Goal: Information Seeking & Learning: Learn about a topic

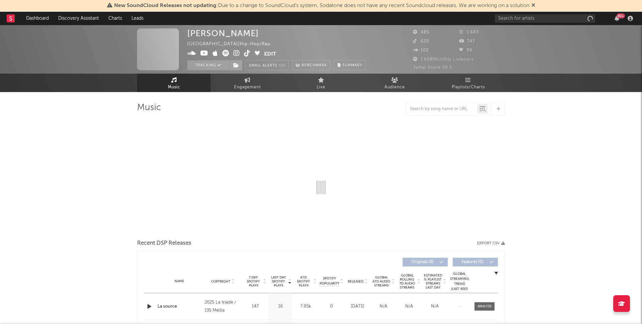
select select "6m"
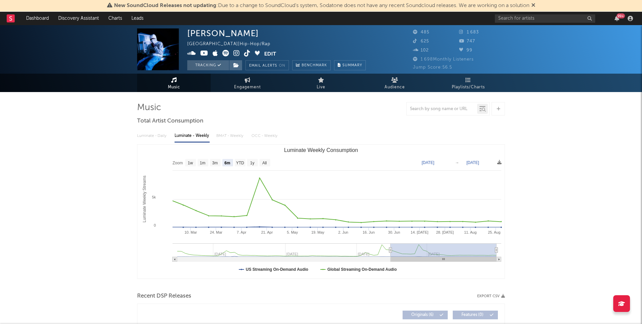
drag, startPoint x: 505, startPoint y: 29, endPoint x: 498, endPoint y: 33, distance: 8.7
click at [505, 29] on div "1 683" at bounding box center [482, 32] width 46 height 8
drag, startPoint x: 497, startPoint y: 34, endPoint x: 470, endPoint y: 36, distance: 27.5
click at [462, 33] on div "1 683" at bounding box center [482, 32] width 46 height 8
copy span "1 683"
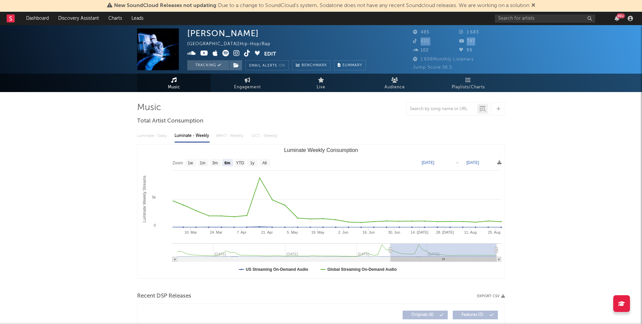
drag, startPoint x: 490, startPoint y: 36, endPoint x: 474, endPoint y: 40, distance: 16.5
click at [474, 40] on div "485 1 683 625 747 102 99" at bounding box center [459, 41] width 92 height 27
drag, startPoint x: 489, startPoint y: 43, endPoint x: 485, endPoint y: 41, distance: 3.7
click at [487, 43] on div "747" at bounding box center [482, 41] width 46 height 8
drag, startPoint x: 473, startPoint y: 42, endPoint x: 508, endPoint y: 77, distance: 49.9
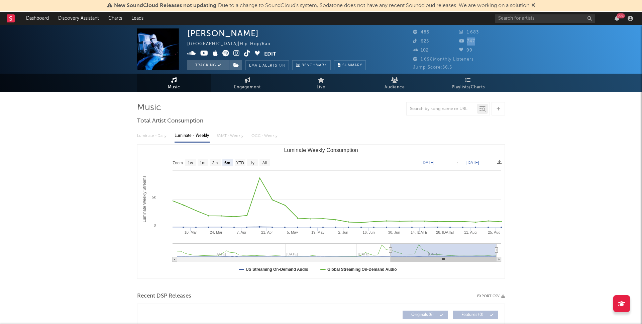
click at [467, 41] on div "747" at bounding box center [482, 41] width 46 height 8
copy span "747"
click at [514, 80] on div "Music Engagement Live Audience Playlists/Charts" at bounding box center [321, 83] width 642 height 18
drag, startPoint x: 438, startPoint y: 44, endPoint x: 416, endPoint y: 43, distance: 21.8
click at [416, 43] on div "625" at bounding box center [436, 41] width 46 height 8
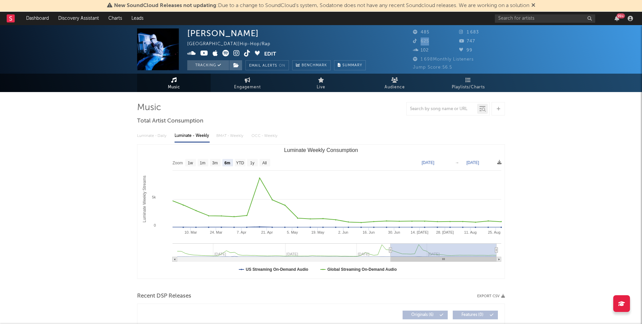
copy span "625"
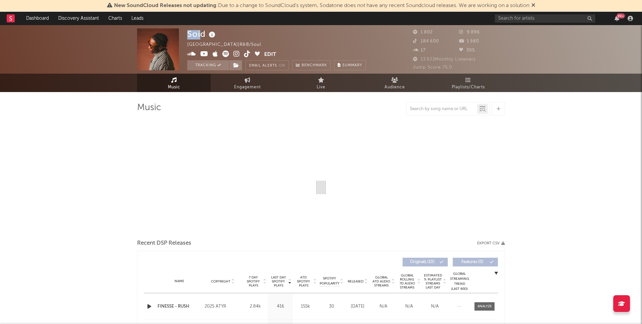
select select "6m"
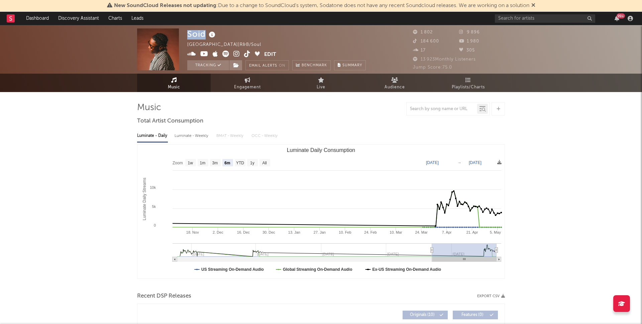
scroll to position [1, 0]
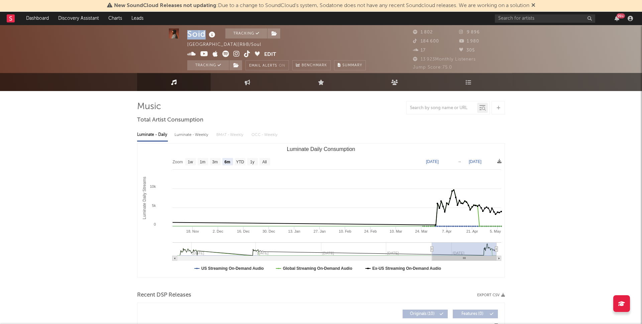
drag, startPoint x: 190, startPoint y: 32, endPoint x: 261, endPoint y: 26, distance: 71.2
click at [206, 34] on div "Soid Tracking [GEOGRAPHIC_DATA] | R&B/Soul Edit Tracking Email Alerts On Benchm…" at bounding box center [321, 48] width 642 height 49
drag, startPoint x: 464, startPoint y: 44, endPoint x: 484, endPoint y: 33, distance: 23.0
click at [464, 44] on div "1 980" at bounding box center [482, 41] width 46 height 8
drag, startPoint x: 485, startPoint y: 32, endPoint x: 463, endPoint y: 35, distance: 22.0
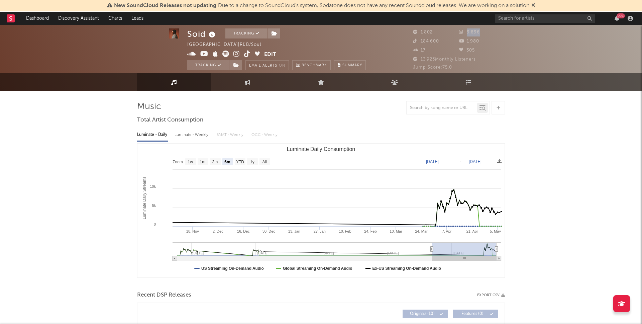
click at [463, 32] on div "9 896" at bounding box center [482, 32] width 46 height 8
copy span "9 896"
click at [483, 39] on div "1 980" at bounding box center [482, 41] width 46 height 8
drag, startPoint x: 477, startPoint y: 42, endPoint x: 473, endPoint y: 48, distance: 7.0
click at [464, 42] on div "1 980" at bounding box center [482, 41] width 46 height 8
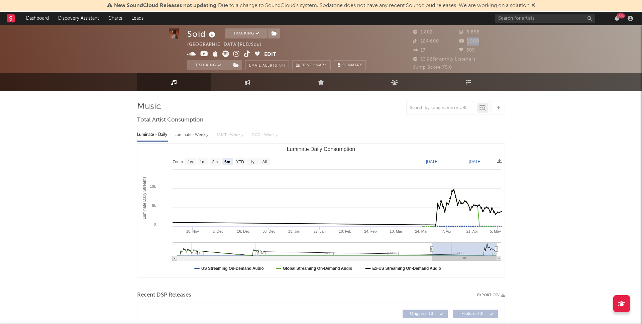
copy span "1 980"
click at [418, 45] on div "184 600" at bounding box center [436, 41] width 46 height 8
copy span "184 600"
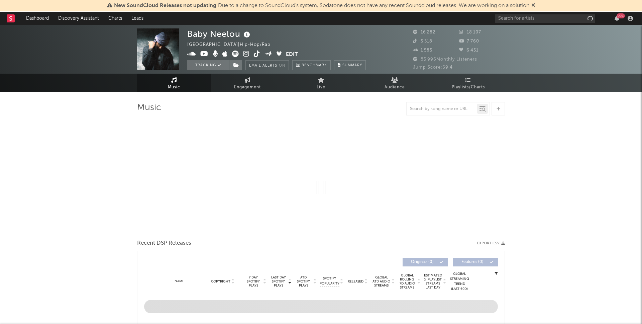
select select "6m"
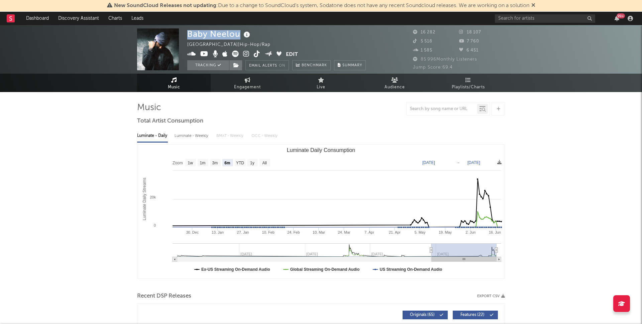
drag, startPoint x: 220, startPoint y: 33, endPoint x: 245, endPoint y: 37, distance: 24.3
click at [239, 31] on div "Baby Neelou" at bounding box center [219, 33] width 65 height 11
copy div "Baby Neelou"
drag, startPoint x: 286, startPoint y: 33, endPoint x: 282, endPoint y: 38, distance: 6.5
click at [286, 33] on div "Baby Neelou France | Hip-Hop/Rap Edit Tracking Email Alerts On Benchmark Summary" at bounding box center [276, 49] width 179 height 42
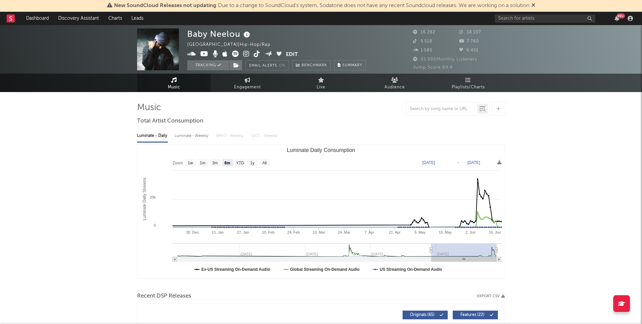
drag, startPoint x: 472, startPoint y: 34, endPoint x: 468, endPoint y: 35, distance: 4.2
click at [468, 34] on div "18 107" at bounding box center [482, 32] width 46 height 8
copy span "18 107"
click at [462, 41] on div "7 760" at bounding box center [482, 41] width 46 height 8
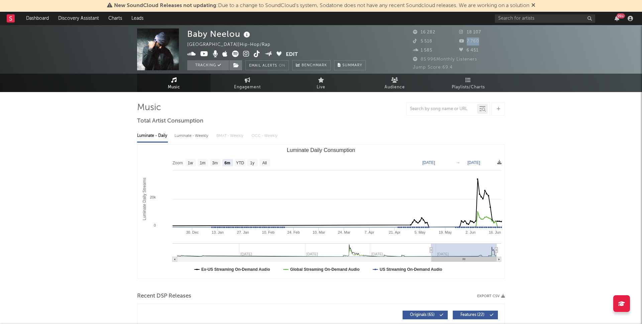
copy span "7 760"
drag, startPoint x: 435, startPoint y: 42, endPoint x: 421, endPoint y: 44, distance: 13.8
click at [421, 44] on div "5 518" at bounding box center [436, 41] width 46 height 8
copy span "5 518"
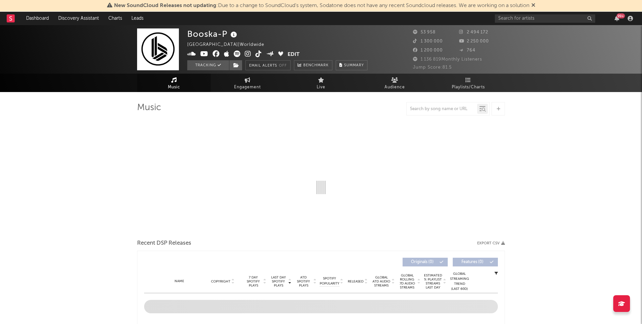
click at [79, 81] on div "Music Engagement Live Audience Playlists/Charts" at bounding box center [321, 83] width 642 height 18
select select "6m"
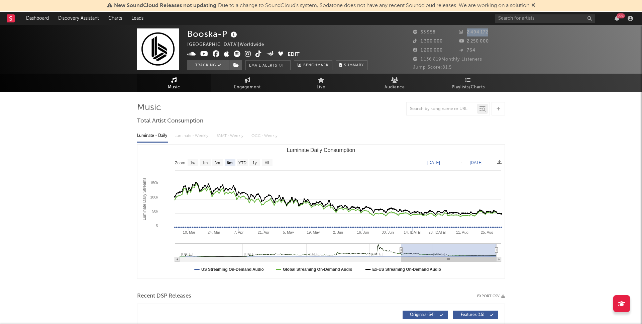
drag, startPoint x: 498, startPoint y: 35, endPoint x: 471, endPoint y: 40, distance: 26.6
click at [462, 34] on div "2 494 172" at bounding box center [482, 32] width 46 height 8
copy span "2 494 172"
drag, startPoint x: 496, startPoint y: 42, endPoint x: 467, endPoint y: 44, distance: 29.2
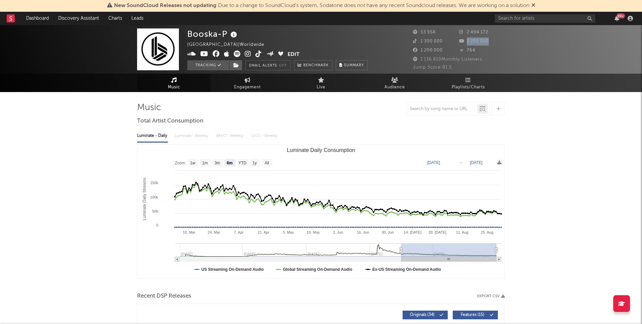
click at [467, 42] on div "2 250 000" at bounding box center [482, 41] width 46 height 8
copy span "2 250 000"
drag, startPoint x: 428, startPoint y: 41, endPoint x: 427, endPoint y: 47, distance: 5.8
click at [419, 41] on div "1 300 000" at bounding box center [436, 41] width 46 height 8
copy span "1 300 000"
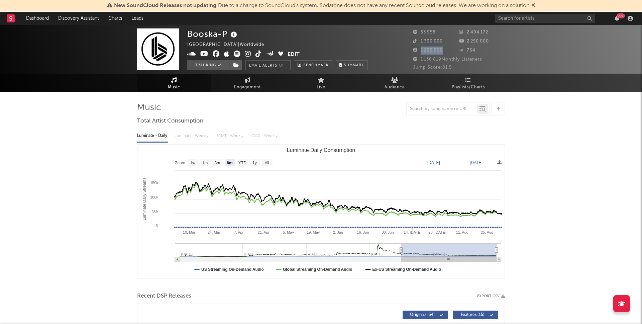
drag, startPoint x: 443, startPoint y: 51, endPoint x: 421, endPoint y: 53, distance: 22.1
click at [421, 53] on div "1 200 000" at bounding box center [436, 51] width 46 height 8
copy span "1 200 000"
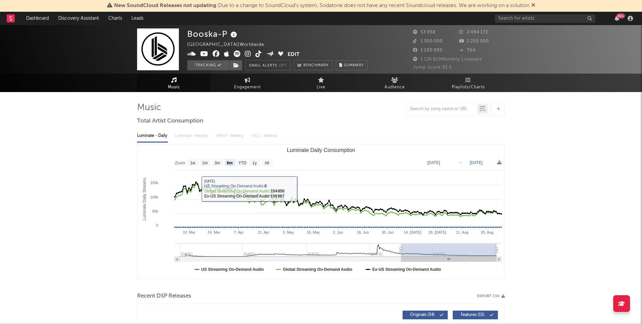
drag, startPoint x: 186, startPoint y: 32, endPoint x: 225, endPoint y: 31, distance: 39.5
click at [225, 30] on div "Booska-P France | Worldwide Edit Tracking Email Alerts Off Benchmark Summary 53…" at bounding box center [321, 49] width 642 height 49
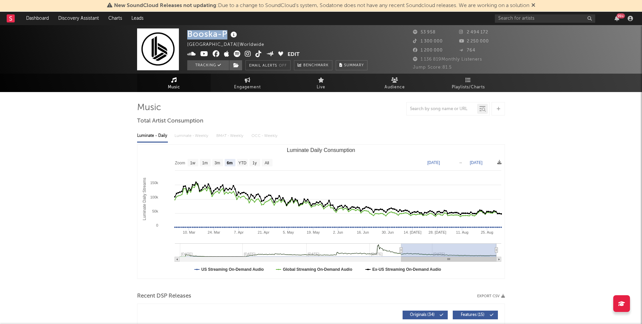
copy div "Booska-P"
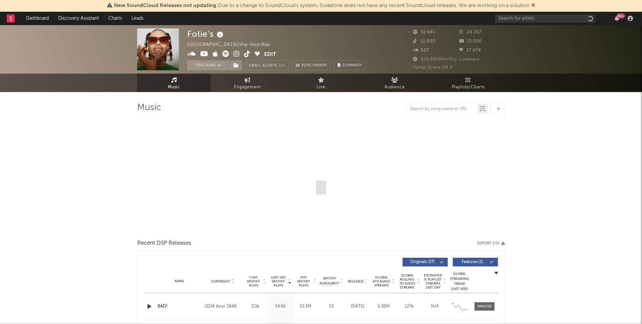
select select "6m"
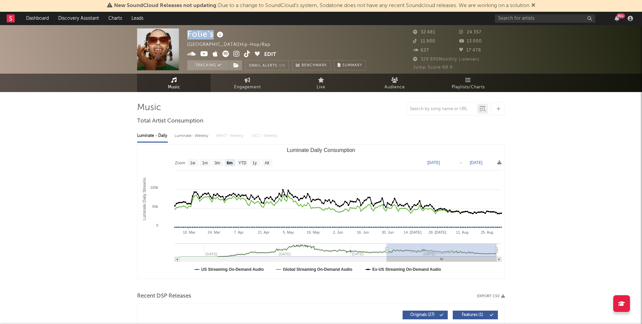
drag, startPoint x: 186, startPoint y: 33, endPoint x: 212, endPoint y: 33, distance: 26.4
click at [212, 32] on div "Folie's France | Hip-Hop/Rap Edit Tracking Email Alerts On Benchmark Summary 32…" at bounding box center [321, 49] width 642 height 49
copy div "Folie's"
click at [343, 31] on div "Folie's France | Hip-Hop/Rap Edit Tracking Email Alerts On Benchmark Summary" at bounding box center [276, 49] width 179 height 42
click at [415, 34] on div "32 481" at bounding box center [436, 32] width 46 height 8
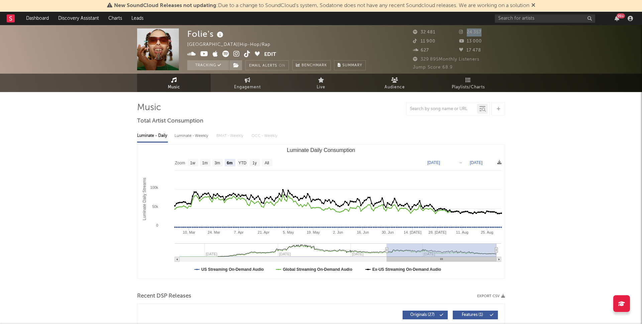
drag, startPoint x: 494, startPoint y: 32, endPoint x: 440, endPoint y: 45, distance: 55.1
click at [465, 33] on div "24 357" at bounding box center [482, 32] width 46 height 8
copy span "24 357"
drag, startPoint x: 486, startPoint y: 46, endPoint x: 466, endPoint y: 46, distance: 20.1
click at [466, 45] on div "32 481 24 357 11 900 13 000 627 17 478" at bounding box center [459, 41] width 92 height 27
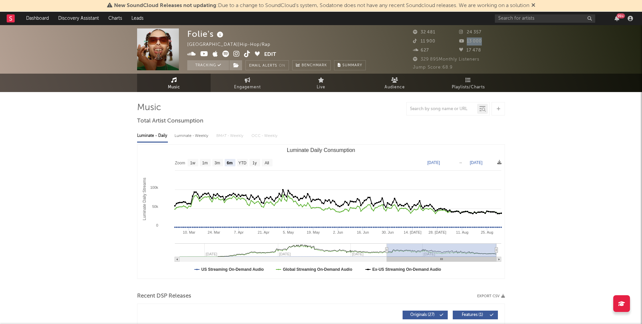
copy span "13 000"
drag, startPoint x: 490, startPoint y: 49, endPoint x: 457, endPoint y: 51, distance: 33.5
click at [457, 50] on div "32 481 24 357 11 900 13 000 627 17 478" at bounding box center [459, 41] width 92 height 27
drag, startPoint x: 431, startPoint y: 49, endPoint x: 437, endPoint y: 42, distance: 8.3
click at [431, 49] on div "627" at bounding box center [436, 51] width 46 height 8
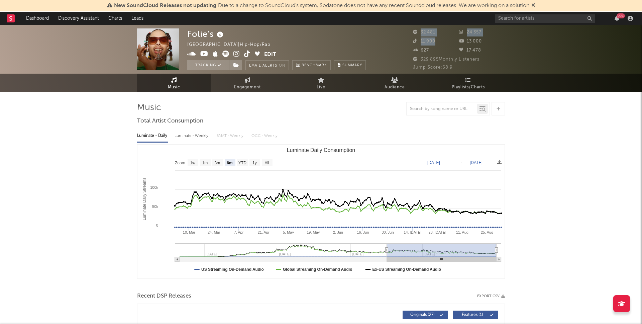
drag, startPoint x: 432, startPoint y: 41, endPoint x: 412, endPoint y: 41, distance: 19.8
click at [412, 41] on div "Folie's France | Hip-Hop/Rap Edit Tracking Email Alerts On Benchmark Summary 32…" at bounding box center [321, 49] width 642 height 49
drag, startPoint x: 428, startPoint y: 41, endPoint x: 442, endPoint y: 41, distance: 14.4
click at [429, 41] on span "11 900" at bounding box center [424, 41] width 22 height 4
drag, startPoint x: 422, startPoint y: 41, endPoint x: 422, endPoint y: 46, distance: 4.0
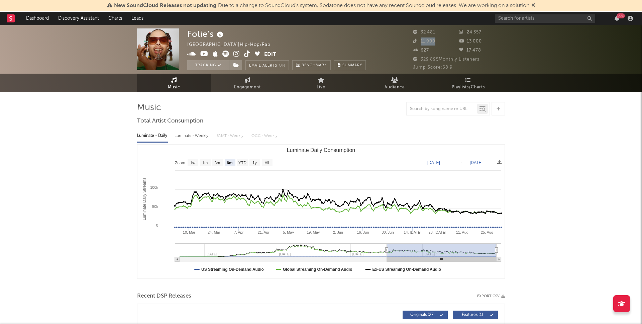
click at [419, 41] on div "11 900" at bounding box center [436, 41] width 46 height 8
copy span "11 900"
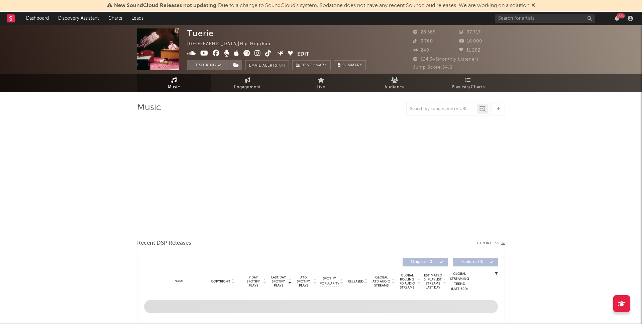
select select "6m"
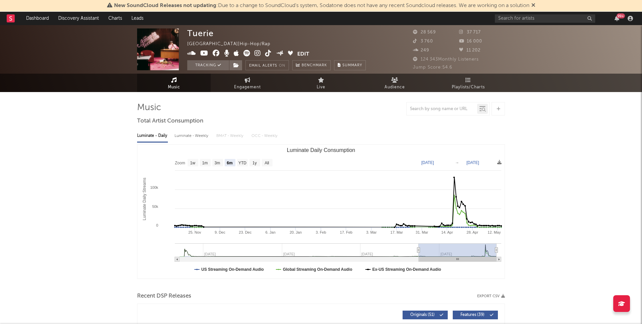
click at [309, 32] on div "Tuerie [GEOGRAPHIC_DATA] | Hip-Hop/Rap Edit Tracking Email Alerts On Benchmark …" at bounding box center [276, 49] width 179 height 42
drag, startPoint x: 482, startPoint y: 30, endPoint x: 465, endPoint y: 36, distance: 17.4
click at [467, 31] on div "37 717" at bounding box center [482, 32] width 46 height 8
copy span "37 717"
drag, startPoint x: 481, startPoint y: 41, endPoint x: 474, endPoint y: 48, distance: 9.9
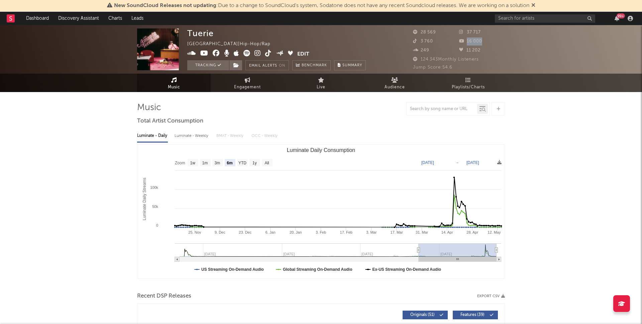
click at [462, 42] on div "16 000" at bounding box center [482, 41] width 46 height 8
copy span "16 000"
drag, startPoint x: 437, startPoint y: 41, endPoint x: 419, endPoint y: 41, distance: 17.4
click at [420, 41] on div "3 760" at bounding box center [436, 41] width 46 height 8
copy span "3 760"
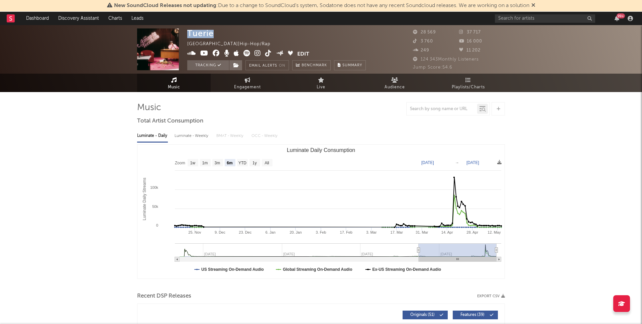
drag, startPoint x: 221, startPoint y: 35, endPoint x: 260, endPoint y: 6, distance: 48.8
click at [191, 36] on div "Tuerie France | Hip-Hop/Rap Edit Tracking Email Alerts On Benchmark Summary" at bounding box center [276, 49] width 179 height 42
copy div "uerie"
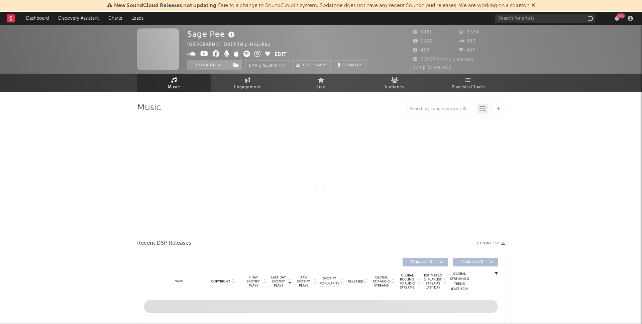
select select "1w"
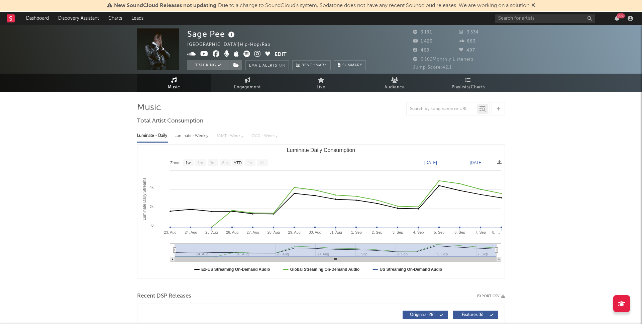
click at [494, 33] on div "3 534" at bounding box center [482, 32] width 46 height 8
drag, startPoint x: 482, startPoint y: 34, endPoint x: 458, endPoint y: 33, distance: 23.8
click at [458, 33] on div "3 191 3 534 1 420 663 469 497" at bounding box center [459, 41] width 92 height 27
copy div "3 191 3 534"
drag, startPoint x: 479, startPoint y: 46, endPoint x: 469, endPoint y: 46, distance: 10.0
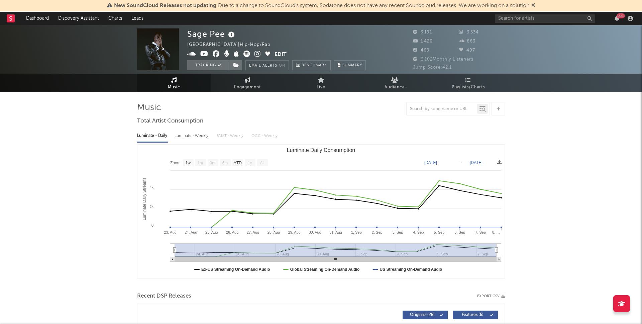
click at [469, 46] on div "3 191 3 534 1 420 663 469 497" at bounding box center [459, 41] width 92 height 27
click at [432, 36] on div "3 191 3 534 1 420 663 469 497" at bounding box center [459, 41] width 92 height 27
drag, startPoint x: 426, startPoint y: 41, endPoint x: 421, endPoint y: 41, distance: 5.0
click at [421, 41] on div "1 420" at bounding box center [436, 41] width 46 height 8
copy span "1 420"
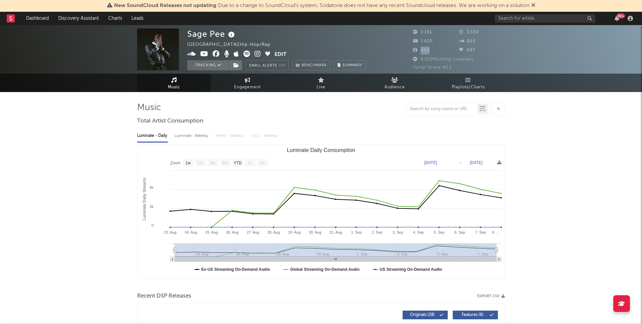
drag, startPoint x: 422, startPoint y: 51, endPoint x: 420, endPoint y: 56, distance: 5.1
click at [417, 52] on div "469" at bounding box center [436, 51] width 46 height 8
copy span "469"
click at [460, 56] on div "6 102 Monthly Listeners" at bounding box center [459, 60] width 92 height 8
click at [278, 54] on button "Edit" at bounding box center [281, 55] width 12 height 8
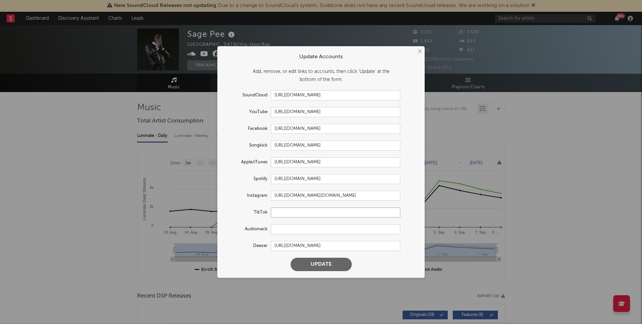
click at [315, 211] on input "text" at bounding box center [335, 212] width 129 height 10
paste input "https://www.tiktok.com/@pee.magnum"
type input "https://www.tiktok.com/@pee.magnum"
click at [320, 268] on button "Update" at bounding box center [321, 264] width 61 height 13
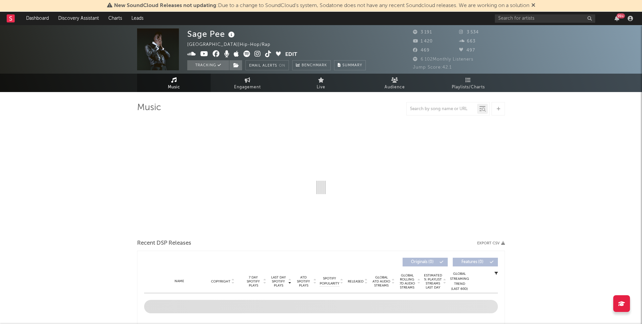
select select "1w"
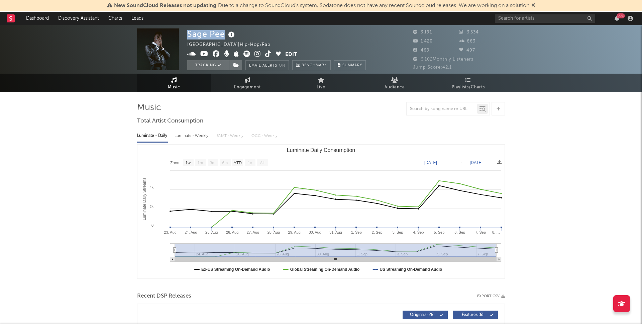
drag, startPoint x: 226, startPoint y: 33, endPoint x: 203, endPoint y: 32, distance: 22.1
click at [188, 34] on div "Sage Pee" at bounding box center [211, 33] width 49 height 11
copy div "Sage Pee"
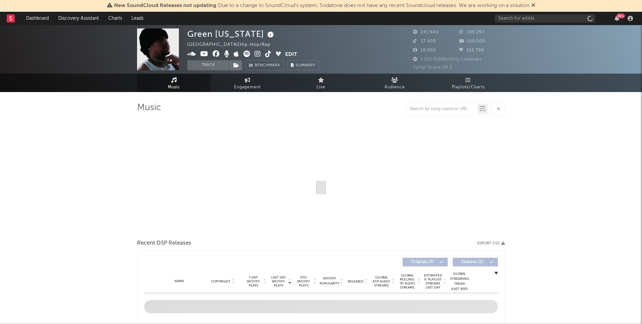
drag, startPoint x: 509, startPoint y: 47, endPoint x: 494, endPoint y: 32, distance: 21.1
click at [509, 47] on div "Green [US_STATE] [GEOGRAPHIC_DATA] | Hip-Hop/Rap Edit Track Benchmark Summary 2…" at bounding box center [321, 49] width 642 height 49
drag, startPoint x: 492, startPoint y: 27, endPoint x: 469, endPoint y: 32, distance: 22.9
click at [468, 29] on div "Green Montana Belgium | Hip-Hop/Rap Edit Track Benchmark Summary 241 944 146 29…" at bounding box center [321, 49] width 642 height 49
click at [469, 32] on span "146 297" at bounding box center [471, 32] width 25 height 4
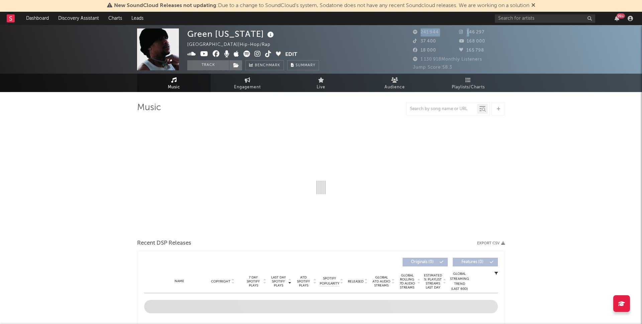
select select "6m"
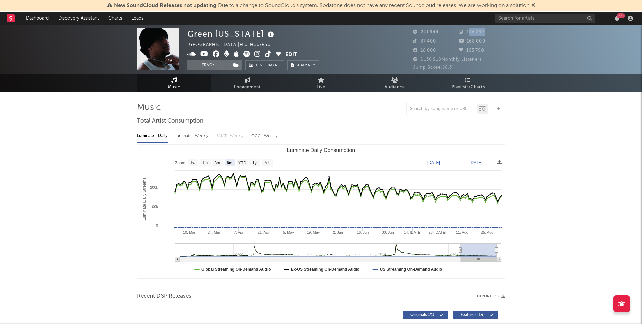
drag, startPoint x: 490, startPoint y: 31, endPoint x: 468, endPoint y: 32, distance: 21.4
click at [468, 32] on div "146 297" at bounding box center [482, 32] width 46 height 8
copy span "46 297"
drag, startPoint x: 350, startPoint y: 44, endPoint x: 58, endPoint y: 83, distance: 294.6
click at [344, 44] on div "Green Montana Belgium | Hip-Hop/Rap Edit Track Benchmark Summary" at bounding box center [295, 49] width 217 height 42
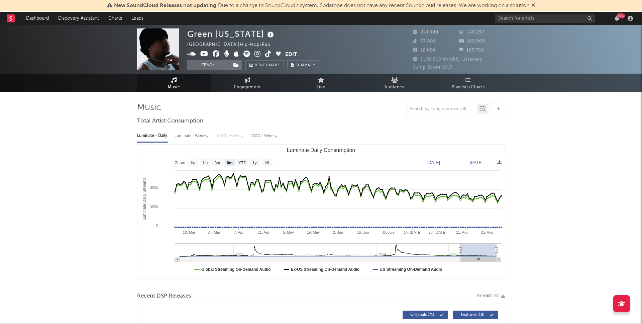
drag, startPoint x: 507, startPoint y: 34, endPoint x: 496, endPoint y: 34, distance: 10.7
click at [506, 34] on div "Green Montana Belgium | Hip-Hop/Rap Edit Track Benchmark Summary 241 944 146 29…" at bounding box center [321, 49] width 642 height 49
drag, startPoint x: 494, startPoint y: 34, endPoint x: 467, endPoint y: 34, distance: 26.8
click at [467, 34] on div "146 297" at bounding box center [482, 32] width 46 height 8
copy span "146 297"
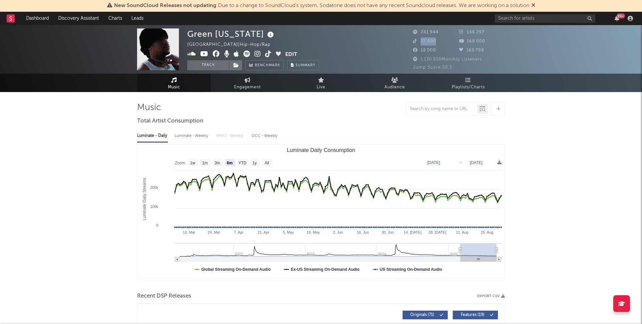
drag, startPoint x: 429, startPoint y: 42, endPoint x: 418, endPoint y: 42, distance: 10.7
click at [418, 42] on div "37 400" at bounding box center [436, 41] width 46 height 8
copy span "37 400"
drag, startPoint x: 484, startPoint y: 42, endPoint x: 493, endPoint y: 42, distance: 8.4
click at [484, 42] on div "168 000" at bounding box center [482, 41] width 46 height 8
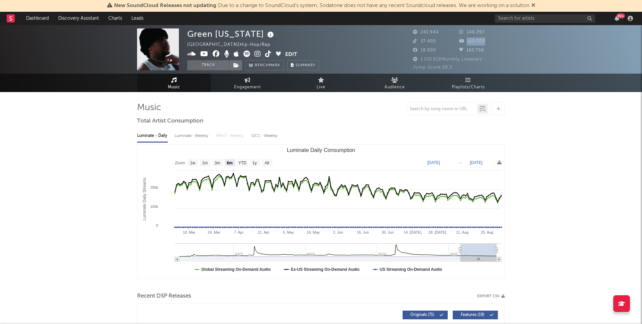
drag, startPoint x: 478, startPoint y: 42, endPoint x: 467, endPoint y: 43, distance: 11.1
click at [467, 43] on div "168 000" at bounding box center [482, 41] width 46 height 8
copy span "168 000"
drag, startPoint x: 437, startPoint y: 51, endPoint x: 423, endPoint y: 52, distance: 14.1
click at [421, 51] on div "18 000" at bounding box center [436, 51] width 46 height 8
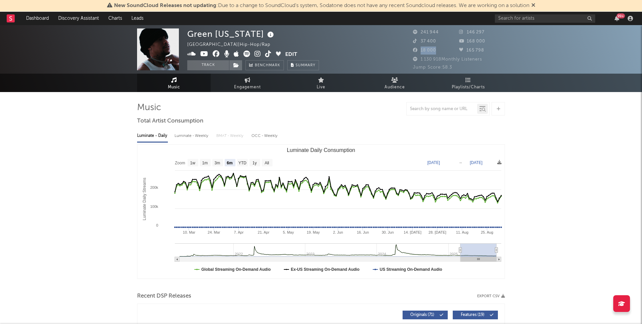
copy span "18 000"
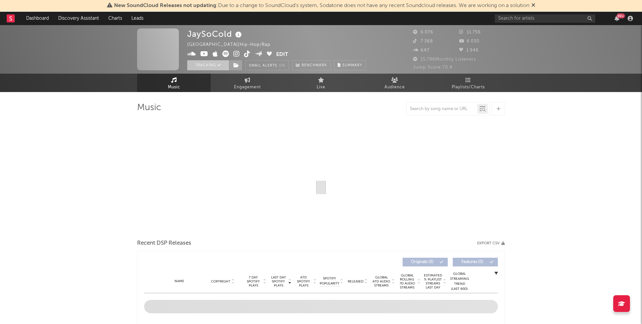
select select "1w"
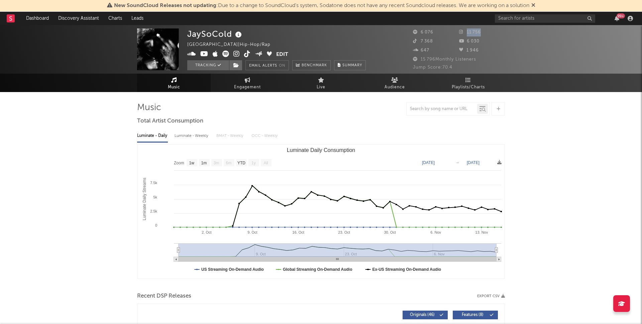
click at [466, 31] on div "11 756" at bounding box center [482, 32] width 46 height 8
drag, startPoint x: 478, startPoint y: 40, endPoint x: 467, endPoint y: 40, distance: 10.4
click at [467, 40] on div "6 030" at bounding box center [482, 41] width 46 height 8
drag, startPoint x: 434, startPoint y: 42, endPoint x: 426, endPoint y: 52, distance: 12.6
click at [414, 42] on div "7 368" at bounding box center [436, 41] width 46 height 8
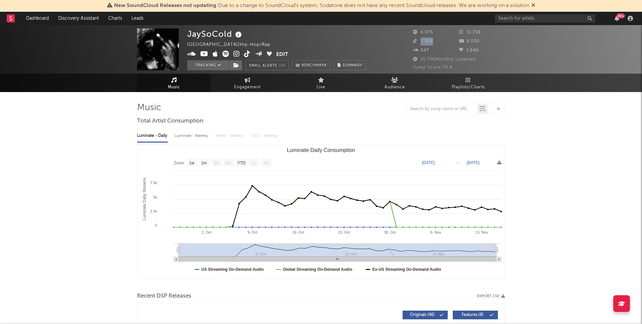
copy span "7 368"
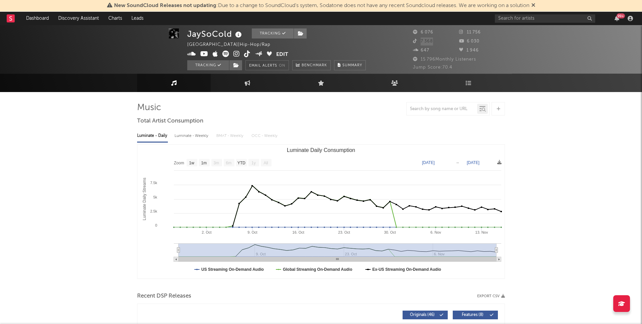
scroll to position [0, 0]
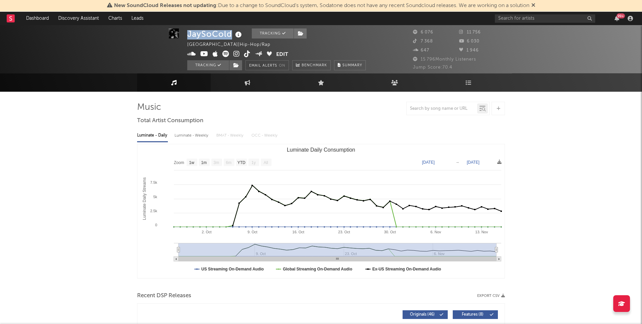
drag, startPoint x: 187, startPoint y: 34, endPoint x: 227, endPoint y: 34, distance: 39.8
click at [231, 33] on div "JaySoCold" at bounding box center [215, 33] width 56 height 11
copy div "JaySoCold"
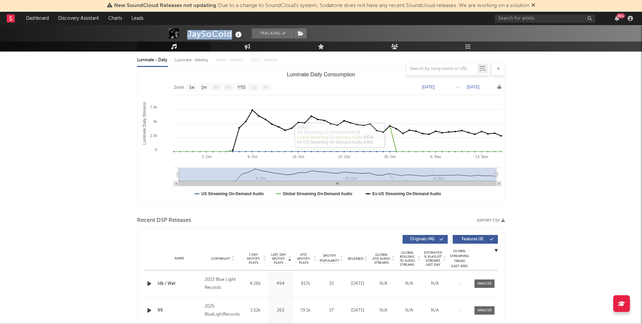
scroll to position [0, 0]
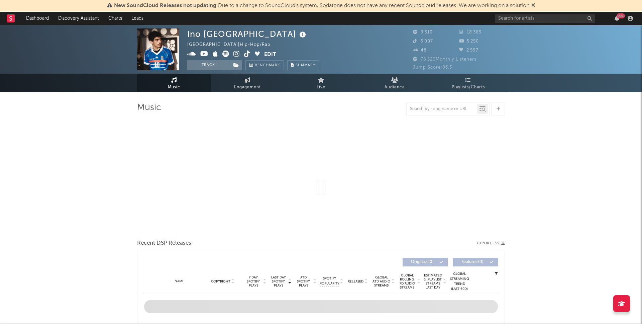
select select "6m"
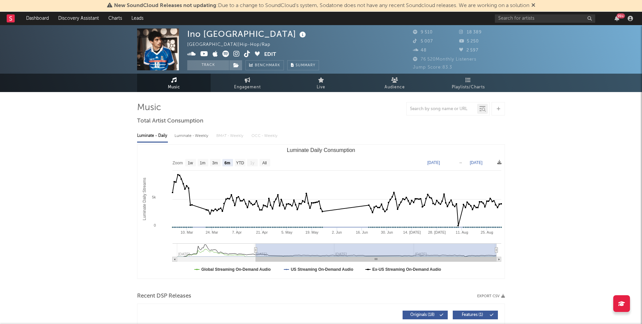
click at [475, 30] on span "18 389" at bounding box center [470, 32] width 23 height 4
drag, startPoint x: 484, startPoint y: 34, endPoint x: 463, endPoint y: 34, distance: 21.1
click at [464, 33] on div "18 389" at bounding box center [482, 32] width 46 height 8
copy span "18 389"
click at [473, 40] on span "5 250" at bounding box center [469, 41] width 20 height 4
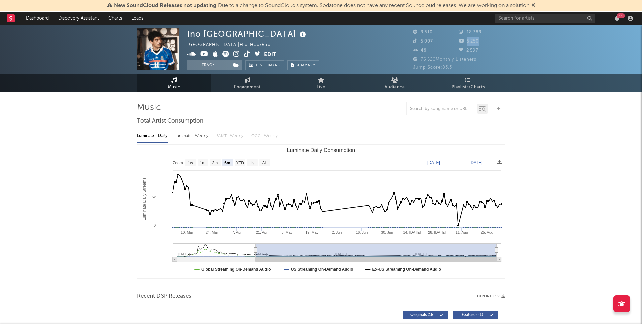
drag, startPoint x: 481, startPoint y: 40, endPoint x: 461, endPoint y: 42, distance: 20.1
click at [460, 41] on div "5 250" at bounding box center [482, 41] width 46 height 8
copy span "5 250"
drag, startPoint x: 483, startPoint y: 51, endPoint x: 475, endPoint y: 60, distance: 12.6
click at [464, 51] on div "2 597" at bounding box center [482, 51] width 46 height 8
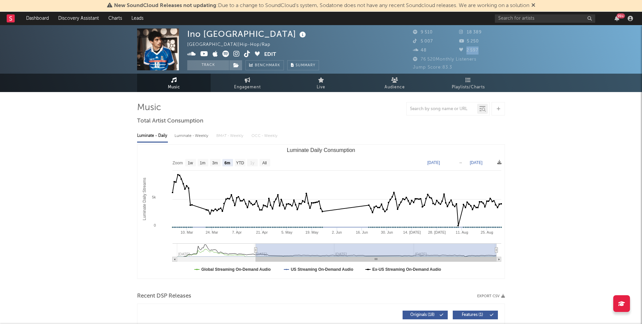
copy span "2 597"
click at [434, 44] on div "5 007" at bounding box center [436, 41] width 46 height 8
click at [412, 40] on div "Ino Casablanca France | Hip-Hop/Rap Edit Track Benchmark Summary 9 510 18 389 5…" at bounding box center [321, 49] width 642 height 49
copy span "5 007"
drag, startPoint x: 451, startPoint y: 43, endPoint x: 443, endPoint y: 39, distance: 9.3
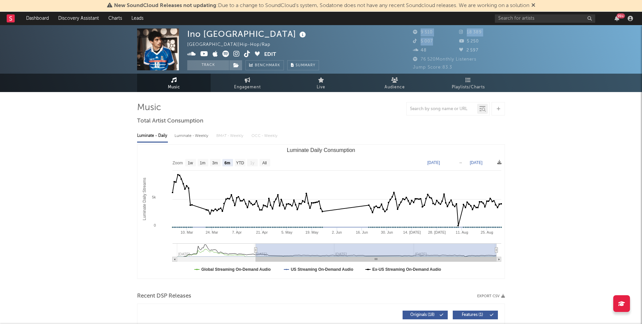
click at [451, 43] on div "5 007" at bounding box center [436, 41] width 46 height 8
click at [418, 41] on div "5 007" at bounding box center [436, 41] width 46 height 8
copy span "5 007"
drag, startPoint x: 189, startPoint y: 30, endPoint x: 255, endPoint y: 31, distance: 65.9
click at [250, 32] on div "Ino Casablanca" at bounding box center [247, 33] width 120 height 11
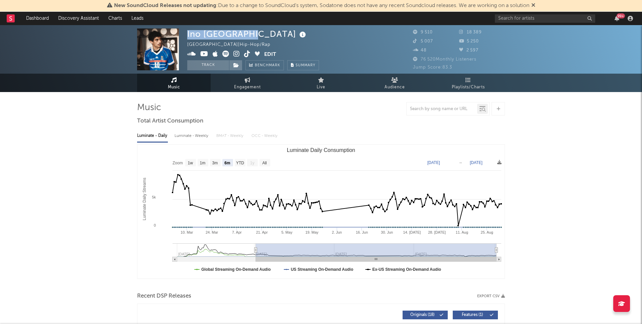
copy div "Ino Casablanca"
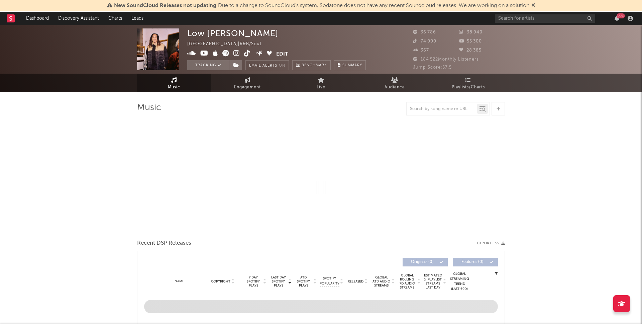
select select "6m"
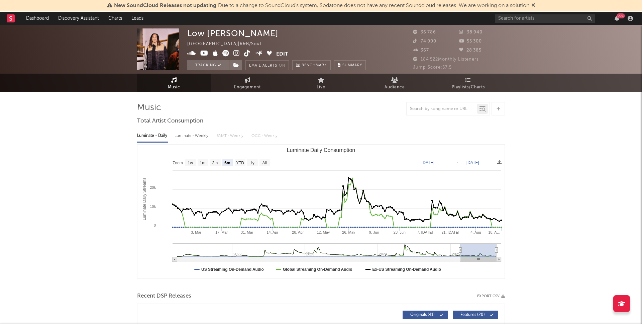
drag, startPoint x: 451, startPoint y: 38, endPoint x: 465, endPoint y: 36, distance: 14.5
click at [451, 38] on div "74 000" at bounding box center [436, 41] width 46 height 8
drag, startPoint x: 487, startPoint y: 35, endPoint x: 463, endPoint y: 36, distance: 24.5
click at [466, 34] on div "38 940" at bounding box center [482, 32] width 46 height 8
copy span "38 940"
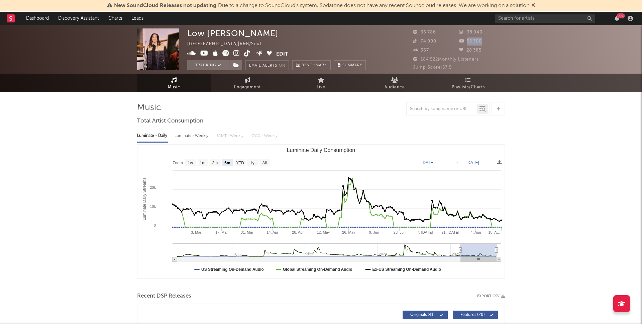
drag, startPoint x: 481, startPoint y: 43, endPoint x: 460, endPoint y: 50, distance: 22.2
click at [466, 44] on div "55 300" at bounding box center [482, 41] width 46 height 8
copy span "55 300"
drag, startPoint x: 435, startPoint y: 42, endPoint x: 431, endPoint y: 53, distance: 11.3
click at [419, 42] on div "74 000" at bounding box center [436, 41] width 46 height 8
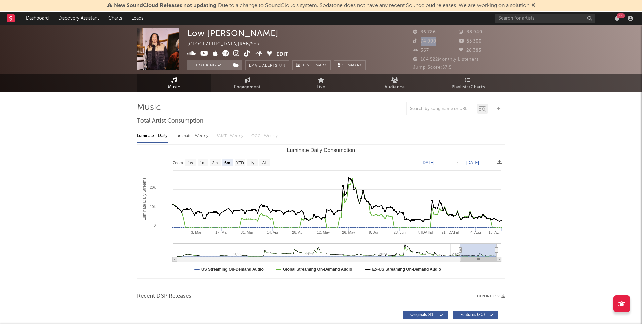
copy span "74 000"
drag, startPoint x: 208, startPoint y: 38, endPoint x: 184, endPoint y: 36, distance: 24.6
click at [185, 36] on div "Low [PERSON_NAME] France | R&B/Soul Edit Tracking Email Alerts On Benchmark Sum…" at bounding box center [321, 49] width 642 height 49
copy div "Low [PERSON_NAME]"
drag, startPoint x: 85, startPoint y: 125, endPoint x: 208, endPoint y: 157, distance: 126.7
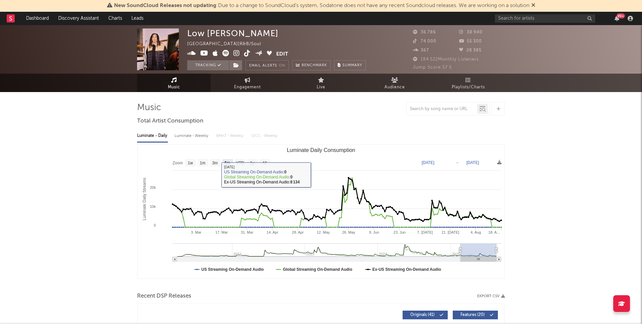
drag, startPoint x: 480, startPoint y: 28, endPoint x: 487, endPoint y: 33, distance: 8.0
click at [480, 29] on div "38 940" at bounding box center [482, 32] width 46 height 8
click at [467, 32] on div "38 940" at bounding box center [482, 32] width 46 height 8
copy span "38 940"
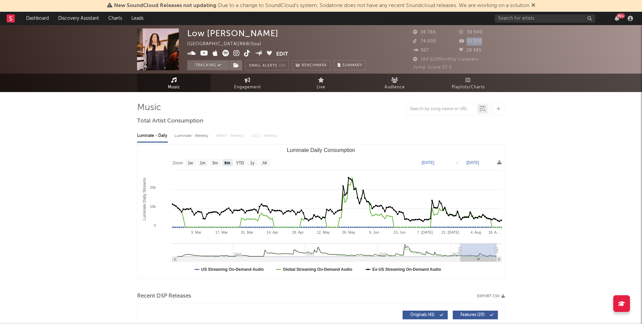
drag, startPoint x: 483, startPoint y: 41, endPoint x: 480, endPoint y: 52, distance: 11.2
click at [461, 42] on div "55 300" at bounding box center [482, 41] width 46 height 8
copy span "55 300"
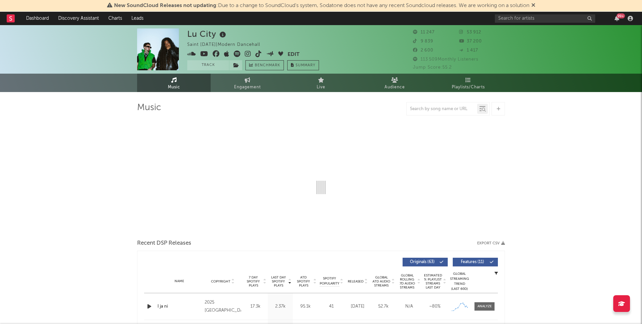
select select "6m"
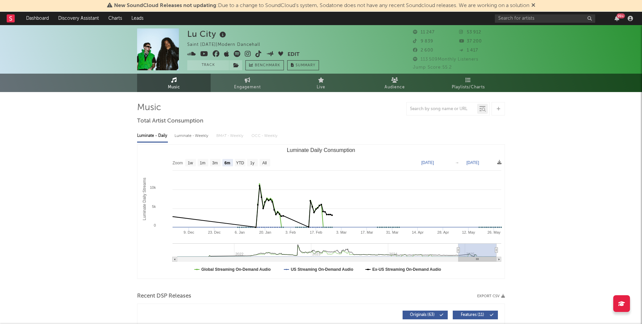
drag, startPoint x: 484, startPoint y: 37, endPoint x: 486, endPoint y: 33, distance: 3.9
click at [484, 37] on div "11 247 53 912 9 839 37 200 2 600 1 417" at bounding box center [459, 41] width 92 height 27
drag, startPoint x: 476, startPoint y: 33, endPoint x: 465, endPoint y: 33, distance: 11.4
click at [465, 33] on div "53 912" at bounding box center [482, 32] width 46 height 8
copy span "53 912"
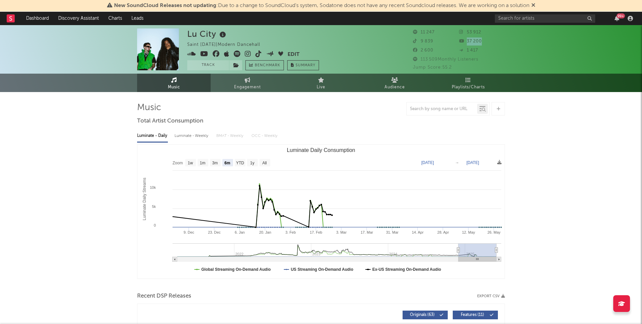
drag, startPoint x: 478, startPoint y: 42, endPoint x: 470, endPoint y: 46, distance: 8.7
click at [467, 42] on div "37 200" at bounding box center [482, 41] width 46 height 8
copy span "37 200"
drag, startPoint x: 423, startPoint y: 55, endPoint x: 436, endPoint y: 49, distance: 14.7
click at [426, 54] on div "11 247 53 912 9 839 37 200 2 600 1 417" at bounding box center [459, 41] width 92 height 27
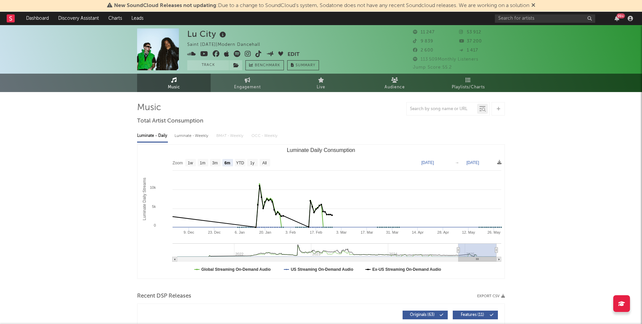
click at [436, 50] on div "2 600" at bounding box center [436, 51] width 46 height 8
drag, startPoint x: 435, startPoint y: 51, endPoint x: 432, endPoint y: 57, distance: 6.6
click at [419, 51] on div "2 600" at bounding box center [436, 51] width 46 height 8
copy span "2 600"
drag, startPoint x: 431, startPoint y: 42, endPoint x: 434, endPoint y: 52, distance: 9.8
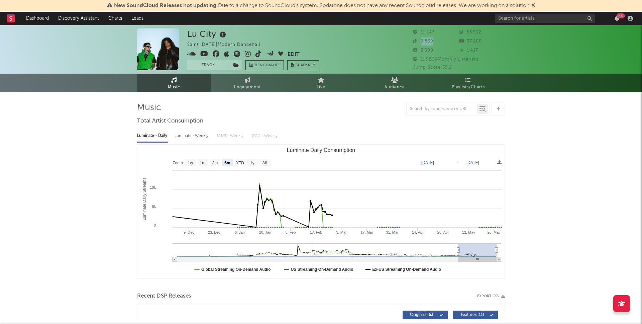
click at [419, 42] on div "9 839" at bounding box center [436, 41] width 46 height 8
copy span "9 839"
drag, startPoint x: 184, startPoint y: 35, endPoint x: 267, endPoint y: 4, distance: 88.1
click at [220, 35] on div "Lu City Saint Lucia | Modern Dancehall Edit Track Benchmark Summary 11 247 53 9…" at bounding box center [321, 49] width 642 height 49
copy div "Lu City"
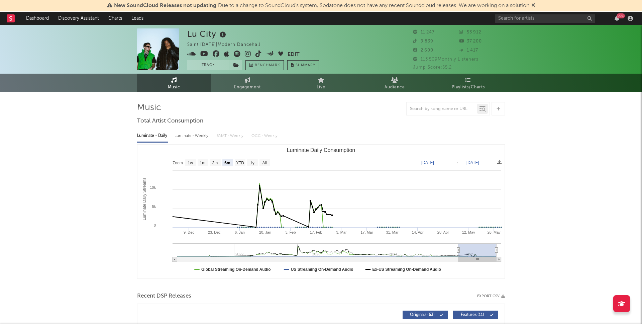
click at [471, 35] on div "53 912" at bounding box center [482, 32] width 46 height 8
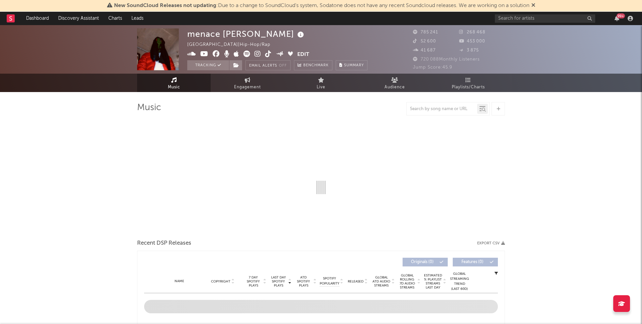
select select "6m"
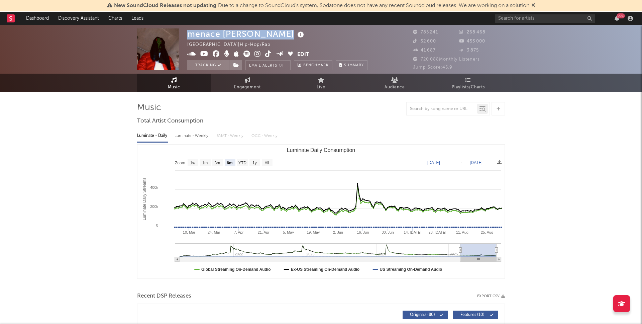
drag, startPoint x: 190, startPoint y: 36, endPoint x: 273, endPoint y: 35, distance: 83.3
click at [273, 35] on div "menace Santana France | Hip-Hop/Rap Edit Tracking Email Alerts Off Benchmark Su…" at bounding box center [277, 49] width 180 height 42
copy div "menace [PERSON_NAME]"
click at [479, 28] on div "menace Santana France | Hip-Hop/Rap Edit Tracking Email Alerts Off Benchmark Su…" at bounding box center [321, 49] width 642 height 49
drag, startPoint x: 480, startPoint y: 32, endPoint x: 465, endPoint y: 32, distance: 15.4
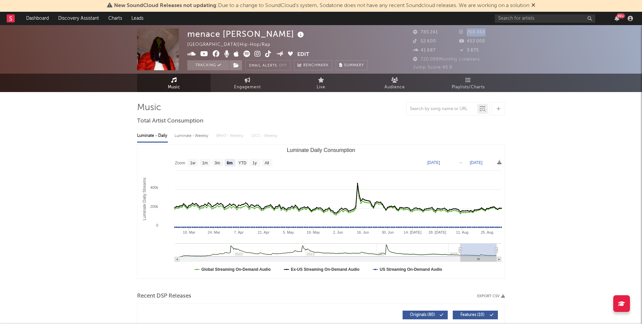
click at [465, 32] on div "268 468" at bounding box center [482, 32] width 46 height 8
copy span "268 468"
drag, startPoint x: 483, startPoint y: 40, endPoint x: 462, endPoint y: 41, distance: 21.1
click at [462, 40] on div "453 000" at bounding box center [482, 41] width 46 height 8
copy span "453 000"
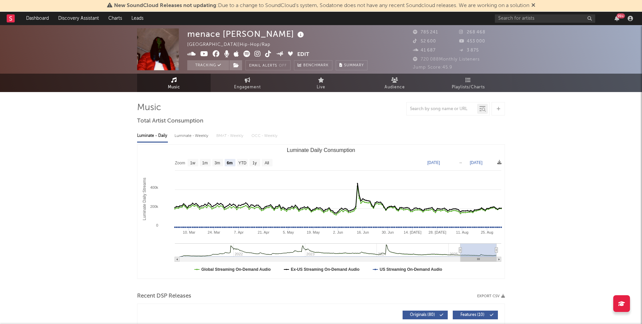
drag, startPoint x: 458, startPoint y: 45, endPoint x: 442, endPoint y: 44, distance: 16.1
click at [457, 45] on div "52 600" at bounding box center [436, 41] width 46 height 8
drag, startPoint x: 420, startPoint y: 41, endPoint x: 435, endPoint y: 55, distance: 20.3
click at [418, 41] on div "52 600" at bounding box center [436, 41] width 46 height 8
copy span "52 600"
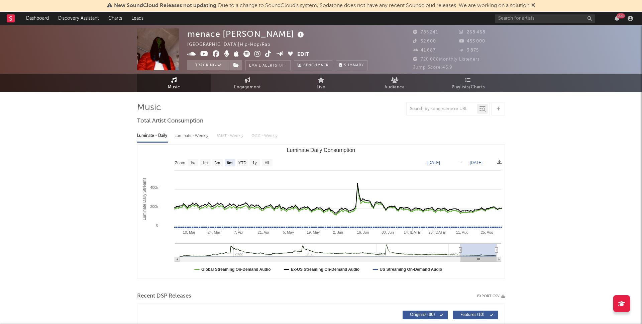
click at [461, 50] on icon at bounding box center [461, 50] width 4 height 3
click at [431, 47] on div "41 687" at bounding box center [436, 51] width 46 height 8
click at [214, 53] on icon at bounding box center [216, 54] width 7 height 7
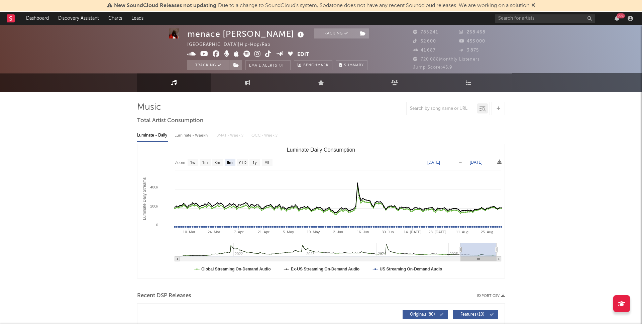
click at [270, 56] on icon at bounding box center [268, 54] width 6 height 7
click at [307, 54] on button "Edit" at bounding box center [303, 55] width 12 height 8
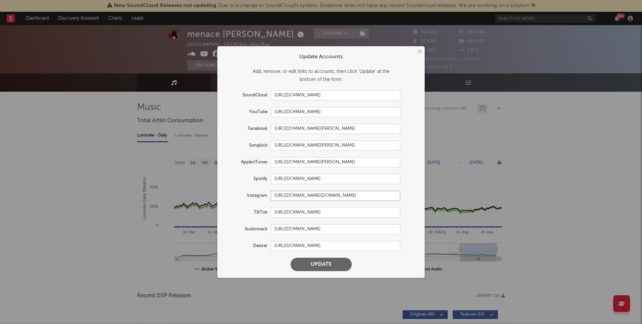
click at [279, 197] on input "https://www.instagram.com/menace.fr/" at bounding box center [335, 196] width 129 height 10
click at [343, 214] on input "https://www.tiktok.com/share/user/7207916598987654150" at bounding box center [335, 212] width 129 height 10
click at [335, 267] on button "Update" at bounding box center [321, 264] width 61 height 13
click at [111, 205] on div "× Update Accounts Add, remove, or edit links to accounts, then click 'Update' a…" at bounding box center [321, 162] width 642 height 324
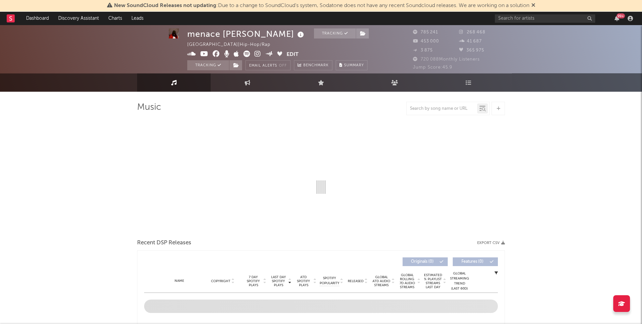
select select "6m"
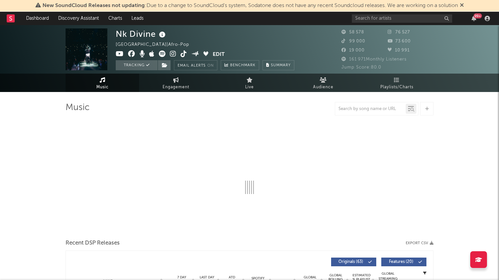
select select "6m"
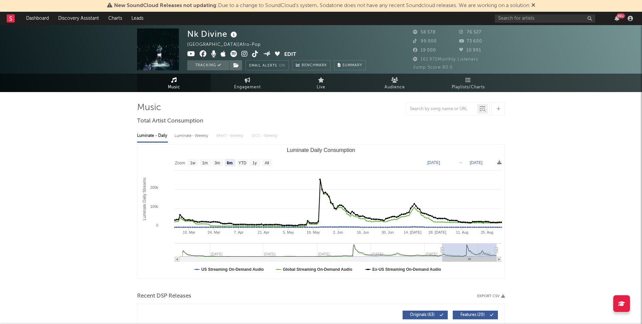
scroll to position [0, 0]
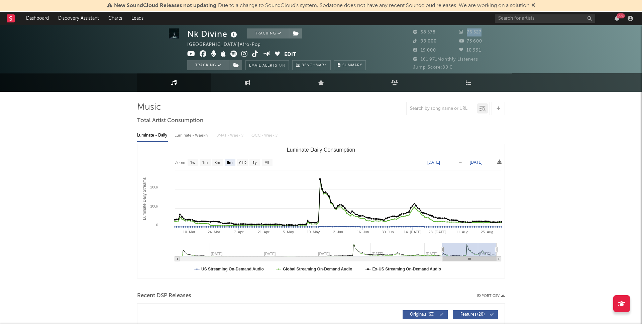
drag, startPoint x: 490, startPoint y: 30, endPoint x: 462, endPoint y: 34, distance: 28.1
click at [459, 31] on div "76 527" at bounding box center [482, 32] width 46 height 8
copy span "76 527"
drag, startPoint x: 485, startPoint y: 41, endPoint x: 469, endPoint y: 44, distance: 15.6
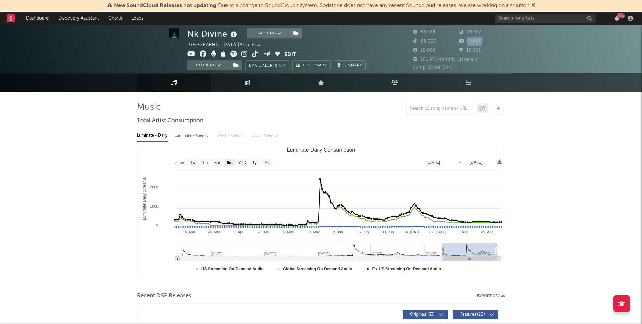
click at [466, 41] on div "73 600" at bounding box center [482, 41] width 46 height 8
copy span "73 600"
drag, startPoint x: 441, startPoint y: 48, endPoint x: 421, endPoint y: 50, distance: 20.2
click at [421, 50] on div "19 000" at bounding box center [436, 51] width 46 height 8
copy span "19 000"
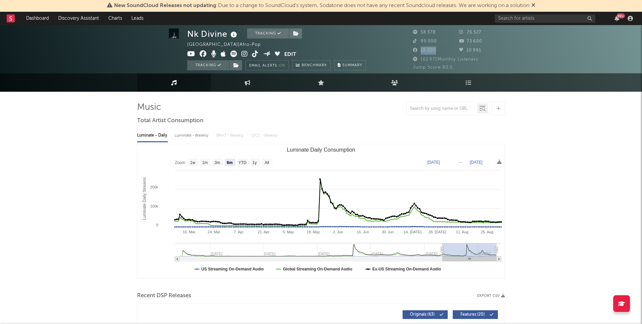
copy span "19 000"
drag, startPoint x: 442, startPoint y: 37, endPoint x: 416, endPoint y: 39, distance: 26.5
click at [416, 39] on div "58 578 76 527 99 000 73 600 19 000 10 991" at bounding box center [459, 41] width 92 height 27
drag, startPoint x: 439, startPoint y: 40, endPoint x: 418, endPoint y: 41, distance: 20.8
click at [412, 41] on div "Nk Divine Tracking France | Afro-Pop Edit Tracking Email Alerts On Benchmark Su…" at bounding box center [321, 49] width 642 height 49
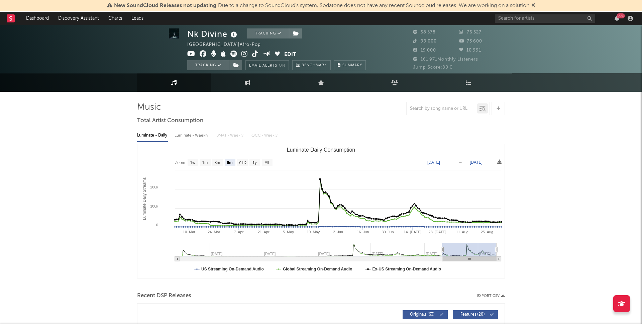
click at [424, 41] on span "99 000" at bounding box center [425, 41] width 24 height 4
drag, startPoint x: 422, startPoint y: 42, endPoint x: 445, endPoint y: 42, distance: 23.8
click at [446, 41] on div "99 000" at bounding box center [436, 41] width 46 height 8
copy span "99 000"
click at [203, 53] on icon at bounding box center [203, 54] width 7 height 7
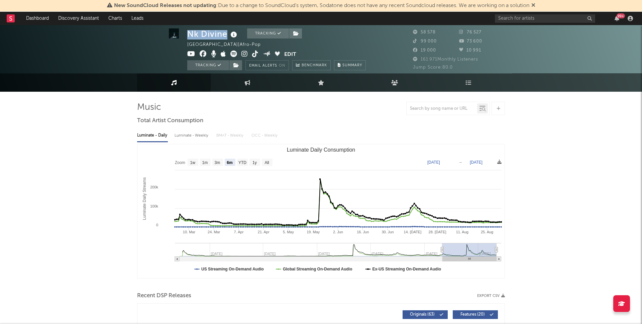
drag, startPoint x: 199, startPoint y: 33, endPoint x: 227, endPoint y: 32, distance: 28.1
click at [226, 33] on div "Nk Divine" at bounding box center [213, 33] width 52 height 11
copy div "Nk Divine"
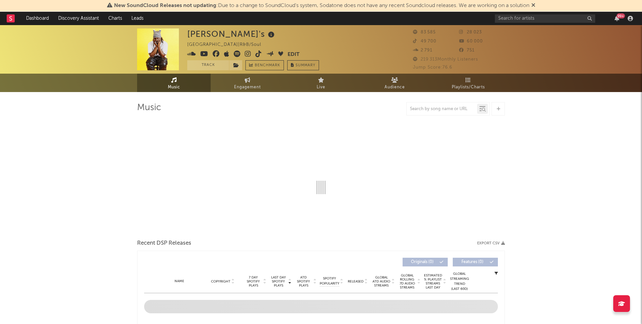
select select "6m"
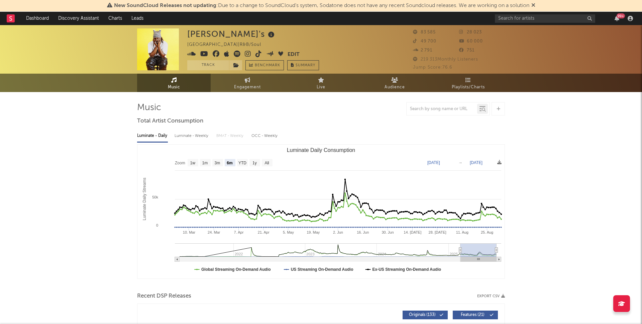
drag, startPoint x: 193, startPoint y: 34, endPoint x: 186, endPoint y: 34, distance: 6.4
click at [193, 34] on div "[PERSON_NAME]'s" at bounding box center [231, 33] width 89 height 11
drag, startPoint x: 185, startPoint y: 34, endPoint x: 257, endPoint y: 11, distance: 75.9
click at [255, 34] on div "[PERSON_NAME]'s Switzerland | R&B/Soul Edit Track Benchmark Summary 83 585 28 0…" at bounding box center [321, 49] width 642 height 49
copy div "[PERSON_NAME]'s"
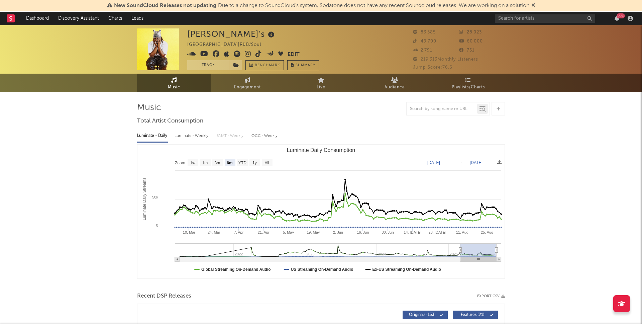
drag, startPoint x: 478, startPoint y: 35, endPoint x: 490, endPoint y: 33, distance: 11.5
click at [479, 35] on div "28 023" at bounding box center [482, 32] width 46 height 8
drag, startPoint x: 475, startPoint y: 34, endPoint x: 465, endPoint y: 52, distance: 20.3
click at [466, 35] on div "28 023" at bounding box center [482, 32] width 46 height 8
copy span "28 023"
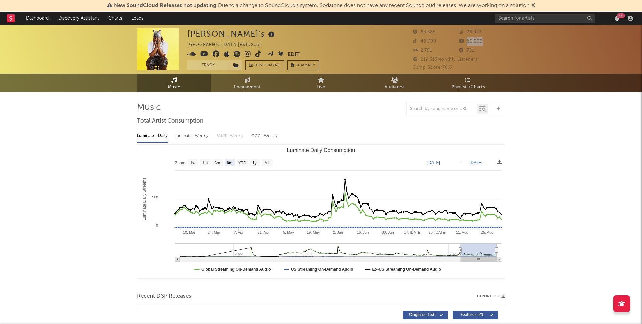
drag, startPoint x: 490, startPoint y: 44, endPoint x: 467, endPoint y: 44, distance: 23.1
click at [467, 44] on div "60 000" at bounding box center [482, 41] width 46 height 8
copy span "60 000"
click at [456, 52] on div "2 791" at bounding box center [436, 51] width 46 height 8
click at [460, 51] on div "751" at bounding box center [482, 51] width 46 height 8
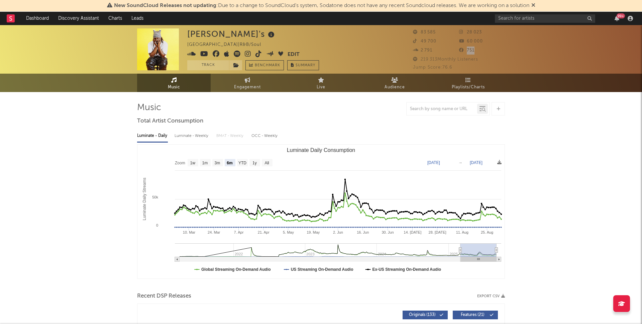
copy span "751"
drag, startPoint x: 439, startPoint y: 41, endPoint x: 410, endPoint y: 43, distance: 28.5
click at [413, 43] on div "49 700" at bounding box center [436, 41] width 46 height 8
copy span "49 700"
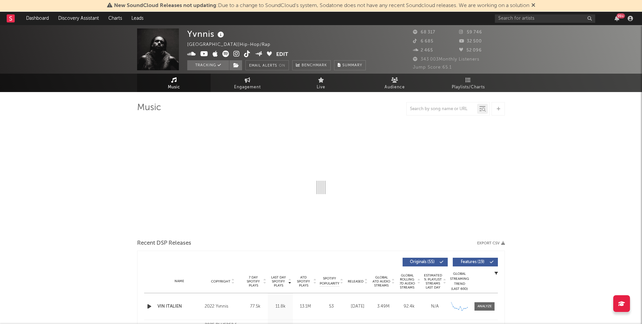
select select "6m"
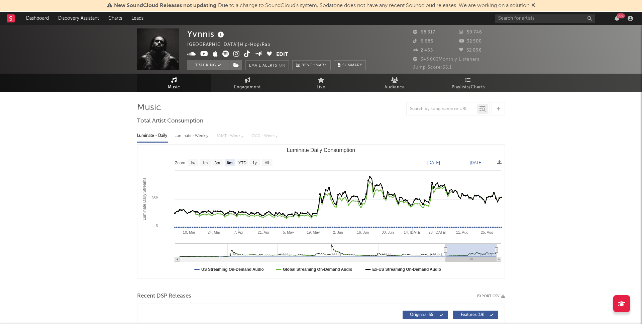
drag, startPoint x: 499, startPoint y: 49, endPoint x: 484, endPoint y: 27, distance: 26.0
click at [499, 49] on div "52 096" at bounding box center [482, 51] width 46 height 8
drag, startPoint x: 484, startPoint y: 26, endPoint x: 469, endPoint y: 30, distance: 15.3
click at [469, 30] on div "Yvnnis [GEOGRAPHIC_DATA] | Hip-Hop/Rap Edit Tracking Email Alerts On Benchmark …" at bounding box center [321, 49] width 642 height 49
click at [486, 33] on div "59 746" at bounding box center [482, 32] width 46 height 8
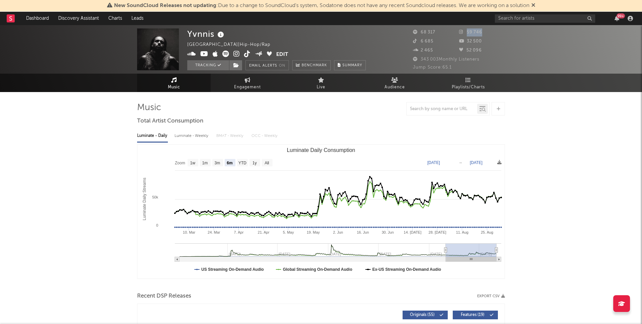
click at [463, 33] on div "59 746" at bounding box center [482, 32] width 46 height 8
copy span "59 746"
drag, startPoint x: 469, startPoint y: 43, endPoint x: 463, endPoint y: 43, distance: 5.4
click at [464, 42] on div "32 500" at bounding box center [482, 41] width 46 height 8
copy span "32 500"
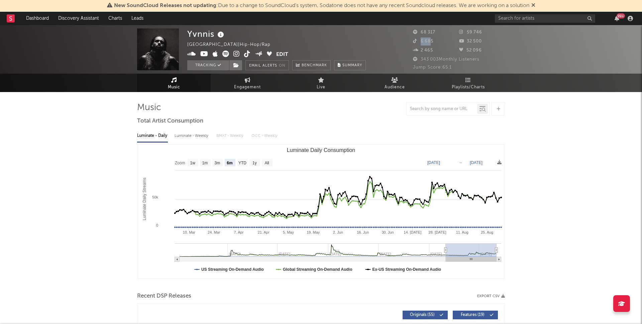
drag, startPoint x: 430, startPoint y: 40, endPoint x: 418, endPoint y: 40, distance: 11.7
click at [420, 40] on span "6 685" at bounding box center [423, 41] width 20 height 4
drag, startPoint x: 443, startPoint y: 38, endPoint x: 440, endPoint y: 42, distance: 5.2
click at [442, 39] on div "6 685" at bounding box center [436, 41] width 46 height 8
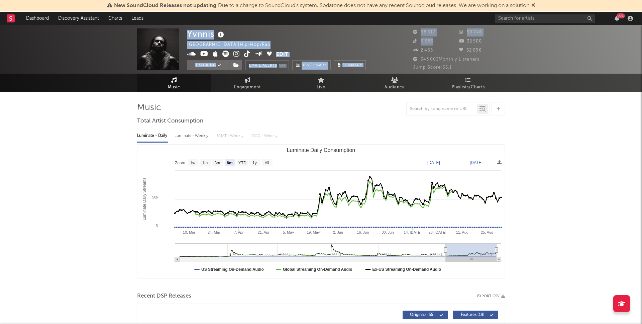
drag, startPoint x: 425, startPoint y: 42, endPoint x: 411, endPoint y: 45, distance: 13.6
click at [408, 41] on div "Yvnnis [GEOGRAPHIC_DATA] | Hip-Hop/Rap Edit Tracking Email Alerts On Benchmark …" at bounding box center [321, 49] width 642 height 49
drag, startPoint x: 426, startPoint y: 43, endPoint x: 432, endPoint y: 42, distance: 6.1
click at [426, 43] on span "6 685" at bounding box center [423, 41] width 20 height 4
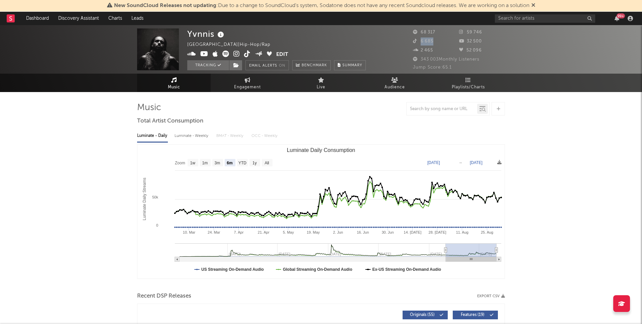
drag, startPoint x: 423, startPoint y: 41, endPoint x: 419, endPoint y: 43, distance: 4.6
click at [418, 41] on div "6 685" at bounding box center [436, 41] width 46 height 8
copy span "6 685"
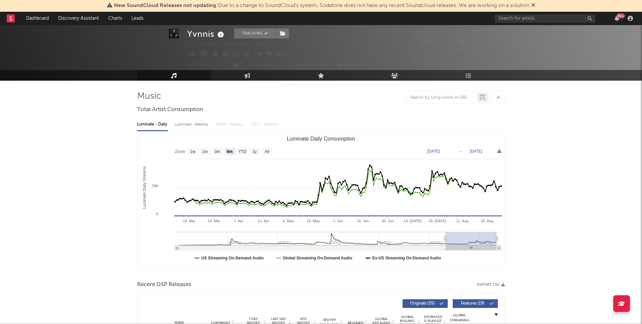
scroll to position [20, 0]
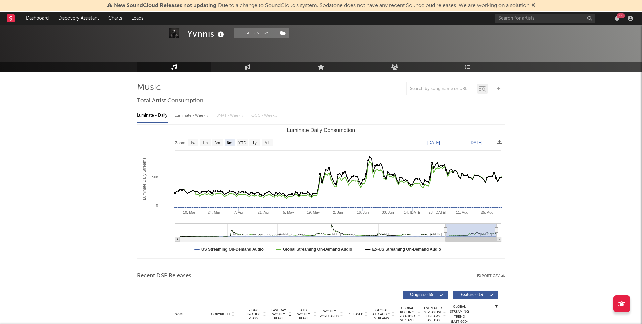
drag, startPoint x: 197, startPoint y: 35, endPoint x: 193, endPoint y: 35, distance: 3.7
click at [197, 35] on div "Yvnnis" at bounding box center [206, 33] width 38 height 11
drag, startPoint x: 190, startPoint y: 34, endPoint x: 215, endPoint y: 35, distance: 24.8
click at [216, 34] on div "Yvnnis Tracking [GEOGRAPHIC_DATA] | Hip-Hop/Rap Edit Tracking Email Alerts On B…" at bounding box center [321, 29] width 642 height 49
copy div "Yvnnis"
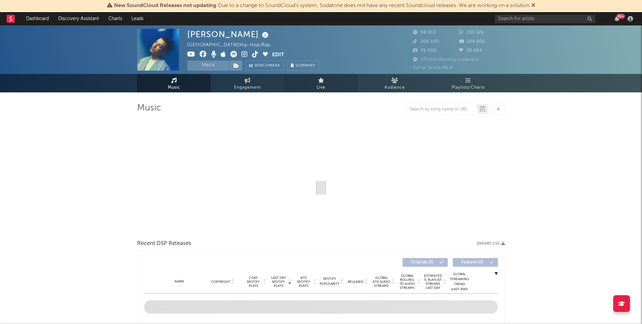
select select "6m"
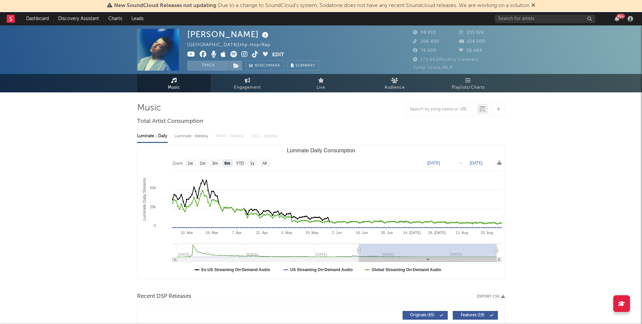
drag, startPoint x: 487, startPoint y: 33, endPoint x: 492, endPoint y: 33, distance: 4.7
click at [487, 33] on div "235 526" at bounding box center [482, 33] width 46 height 8
drag, startPoint x: 472, startPoint y: 32, endPoint x: 466, endPoint y: 33, distance: 6.4
click at [465, 32] on div "235 526" at bounding box center [482, 33] width 46 height 8
copy span "235 526"
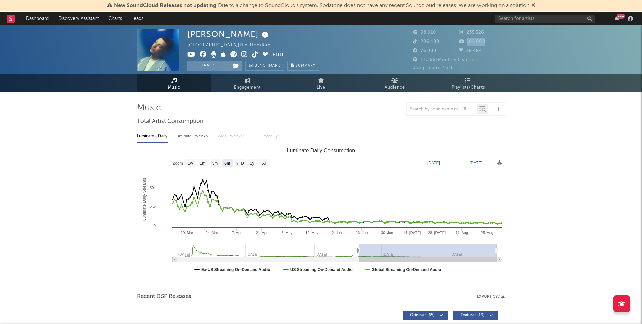
drag, startPoint x: 483, startPoint y: 41, endPoint x: 468, endPoint y: 48, distance: 16.0
click at [464, 42] on div "104 000" at bounding box center [482, 42] width 46 height 8
copy span "104 000"
drag, startPoint x: 421, startPoint y: 41, endPoint x: 412, endPoint y: 42, distance: 8.7
click at [412, 41] on div "[PERSON_NAME] [GEOGRAPHIC_DATA] | Hip-Hop/Rap Edit Track Benchmark Summary 98 9…" at bounding box center [321, 49] width 642 height 49
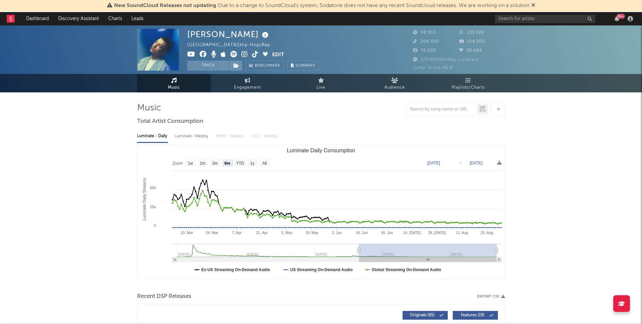
drag, startPoint x: 429, startPoint y: 43, endPoint x: 444, endPoint y: 43, distance: 15.1
click at [430, 43] on span "206 400" at bounding box center [426, 41] width 26 height 4
drag, startPoint x: 427, startPoint y: 41, endPoint x: 417, endPoint y: 41, distance: 9.7
click at [417, 41] on div "206 400" at bounding box center [436, 42] width 46 height 8
copy span "206 400"
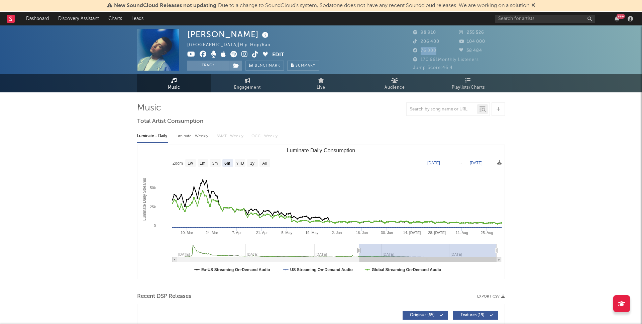
click at [420, 52] on div "76 000" at bounding box center [436, 51] width 46 height 8
copy span "76 000"
drag, startPoint x: 190, startPoint y: 36, endPoint x: 247, endPoint y: 33, distance: 57.3
click at [247, 33] on div "[PERSON_NAME]" at bounding box center [228, 34] width 83 height 11
drag, startPoint x: 217, startPoint y: 35, endPoint x: 189, endPoint y: 36, distance: 28.1
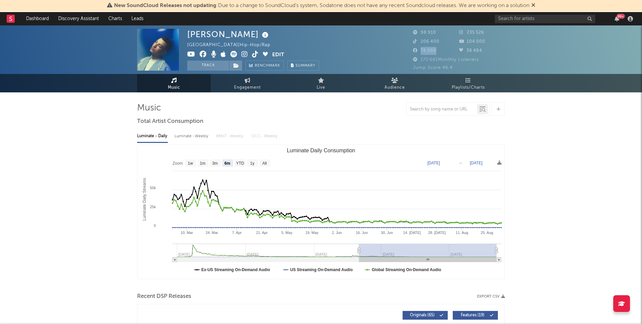
click at [188, 36] on div "[PERSON_NAME]" at bounding box center [228, 34] width 83 height 11
copy div "[PERSON_NAME]"
drag, startPoint x: 502, startPoint y: 48, endPoint x: 487, endPoint y: 37, distance: 18.9
click at [497, 46] on div "98 910 235 526 206 400 104 000 76 000 38 484" at bounding box center [459, 42] width 92 height 27
drag, startPoint x: 487, startPoint y: 34, endPoint x: 467, endPoint y: 37, distance: 19.9
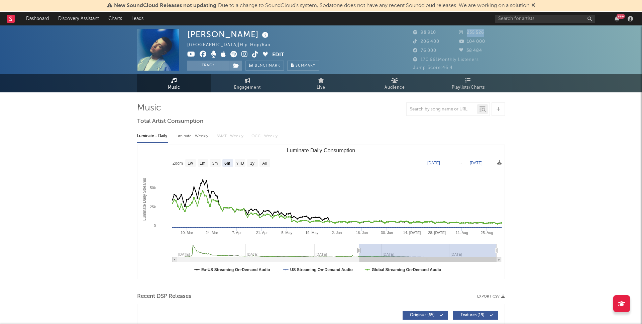
click at [462, 34] on div "235 526" at bounding box center [482, 33] width 46 height 8
copy span "235 526"
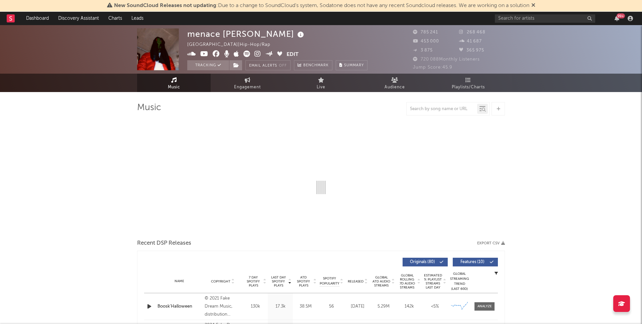
select select "6m"
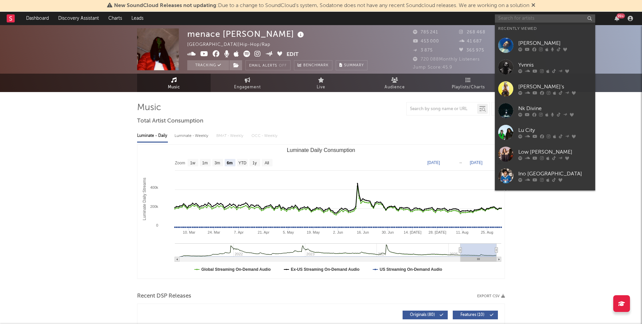
click at [506, 21] on input "text" at bounding box center [545, 18] width 100 height 8
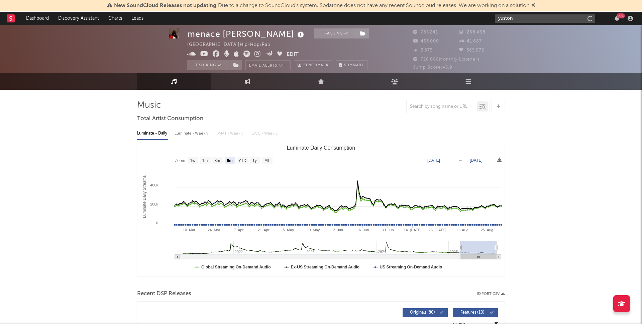
scroll to position [4, 0]
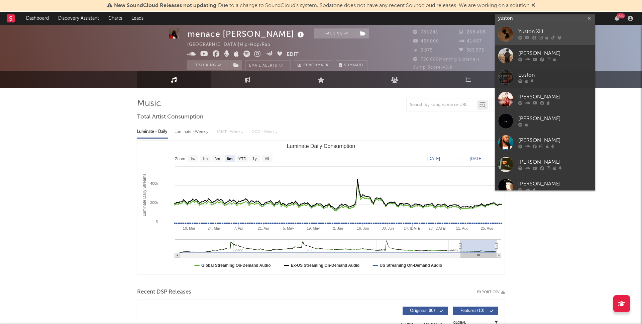
type input "yuston"
click at [506, 31] on div "Yuston XIII" at bounding box center [556, 32] width 74 height 8
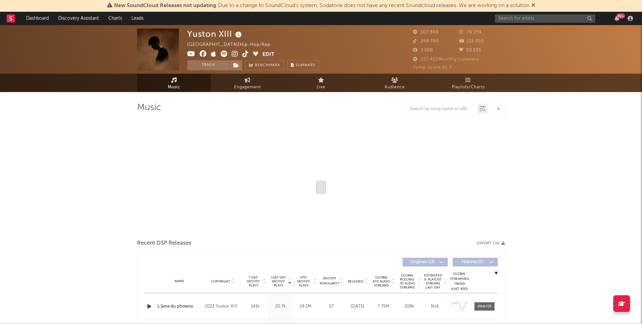
select select "6m"
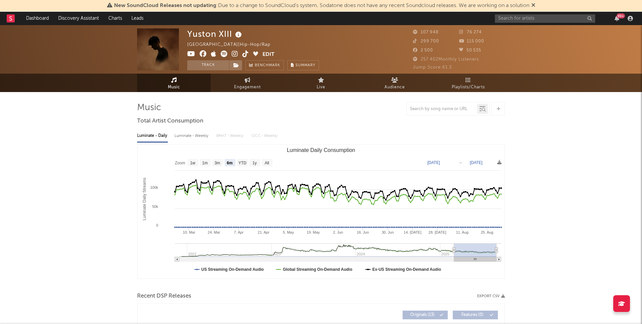
drag, startPoint x: 484, startPoint y: 37, endPoint x: 481, endPoint y: 30, distance: 8.3
click at [481, 35] on div "107 948 76 274 299 700 115 000 2 500 50 535" at bounding box center [459, 41] width 92 height 27
click at [462, 29] on div "76 274" at bounding box center [482, 32] width 46 height 8
click at [485, 31] on div "76 274" at bounding box center [482, 32] width 46 height 8
drag, startPoint x: 482, startPoint y: 32, endPoint x: 467, endPoint y: 34, distance: 14.5
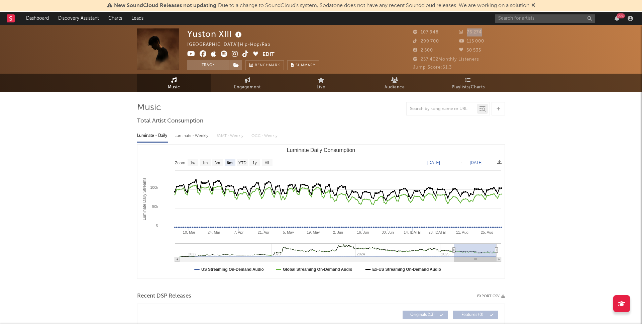
click at [466, 33] on div "76 274" at bounding box center [482, 32] width 46 height 8
copy span "76 274"
drag, startPoint x: 486, startPoint y: 39, endPoint x: 470, endPoint y: 42, distance: 15.6
click at [464, 40] on div "115 000" at bounding box center [482, 41] width 46 height 8
copy span "115 000"
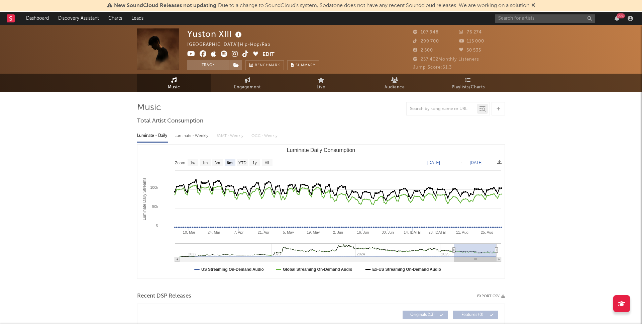
click at [484, 51] on div "50 535" at bounding box center [482, 51] width 46 height 8
drag, startPoint x: 439, startPoint y: 50, endPoint x: 417, endPoint y: 51, distance: 22.8
click at [417, 51] on div "2 500" at bounding box center [436, 51] width 46 height 8
copy span "2 500"
drag, startPoint x: 439, startPoint y: 42, endPoint x: 425, endPoint y: 47, distance: 14.8
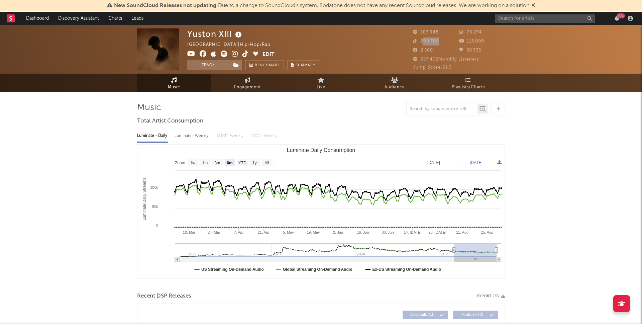
click at [422, 42] on div "299 700" at bounding box center [436, 41] width 46 height 8
copy span "299 700"
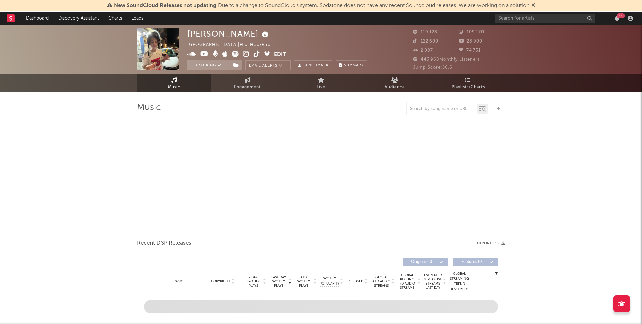
select select "6m"
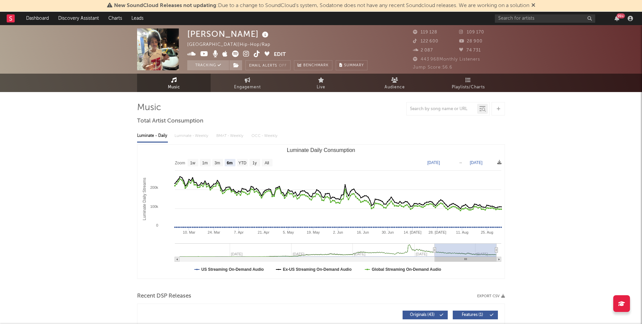
drag, startPoint x: 444, startPoint y: 31, endPoint x: 449, endPoint y: 32, distance: 4.5
click at [445, 31] on div "119 128" at bounding box center [436, 32] width 46 height 8
drag, startPoint x: 486, startPoint y: 30, endPoint x: 464, endPoint y: 33, distance: 22.3
click at [466, 33] on div "109 170" at bounding box center [482, 32] width 46 height 8
copy span "109 170"
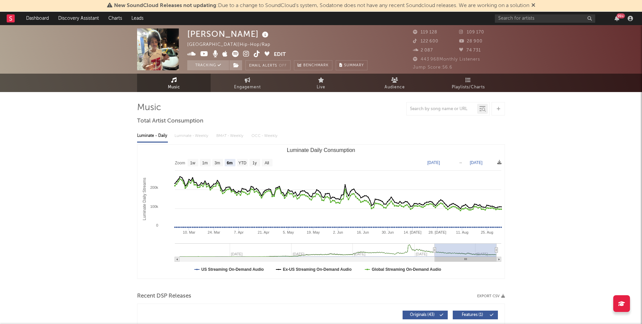
click at [376, 38] on div "Dalí France | Hip-Hop/Rap Edit Tracking Email Alerts Off Benchmark Summary" at bounding box center [295, 49] width 217 height 42
drag, startPoint x: 478, startPoint y: 43, endPoint x: 464, endPoint y: 43, distance: 14.1
click at [464, 43] on div "28 900" at bounding box center [482, 41] width 46 height 8
copy span "28 900"
drag, startPoint x: 440, startPoint y: 41, endPoint x: 421, endPoint y: 42, distance: 19.1
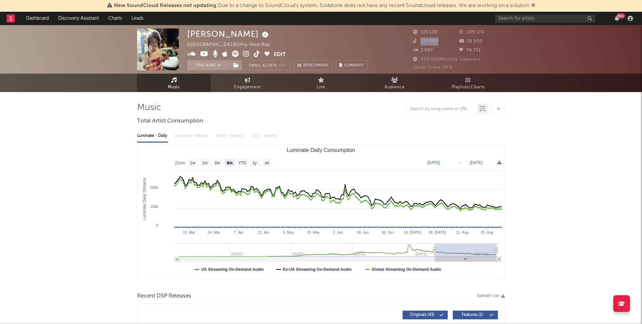
click at [421, 42] on div "122 600" at bounding box center [436, 41] width 46 height 8
copy span "122 600"
drag, startPoint x: 197, startPoint y: 33, endPoint x: 219, endPoint y: 31, distance: 22.5
click at [205, 32] on div "Dalí France | Hip-Hop/Rap Edit Tracking Email Alerts Off Benchmark Summary 119 …" at bounding box center [321, 49] width 642 height 49
copy div "[PERSON_NAME]"
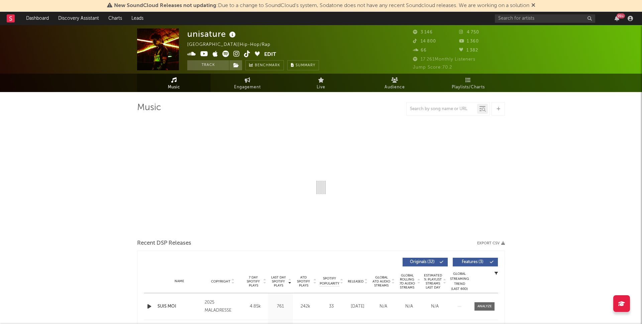
select select "1w"
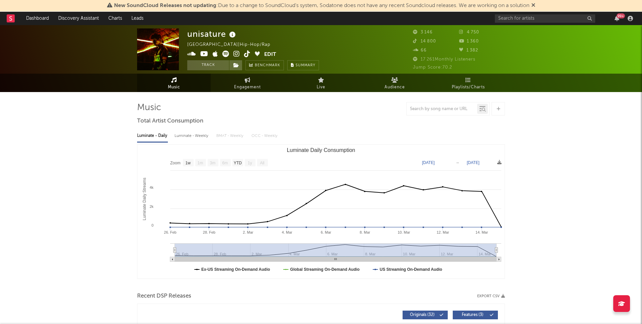
drag, startPoint x: 465, startPoint y: 36, endPoint x: 489, endPoint y: 31, distance: 24.3
click at [467, 36] on div "3 146 4 750 14 800 1 360 66 1 382" at bounding box center [459, 41] width 92 height 27
drag, startPoint x: 489, startPoint y: 30, endPoint x: 464, endPoint y: 33, distance: 25.5
click at [464, 33] on div "4 750" at bounding box center [482, 32] width 46 height 8
copy span "4 750"
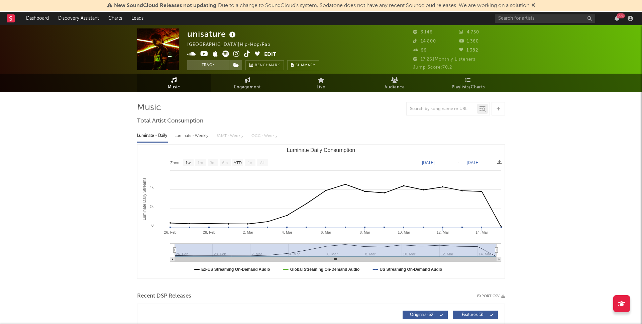
click at [365, 45] on div "unisature France | Hip-Hop/Rap Edit Track Benchmark Summary" at bounding box center [295, 49] width 217 height 42
drag, startPoint x: 481, startPoint y: 43, endPoint x: 463, endPoint y: 44, distance: 17.5
click at [463, 43] on div "1 360" at bounding box center [482, 41] width 46 height 8
copy span "1 360"
click at [440, 46] on div "3 146 4 750 14 800 1 360 66 1 382" at bounding box center [459, 41] width 92 height 27
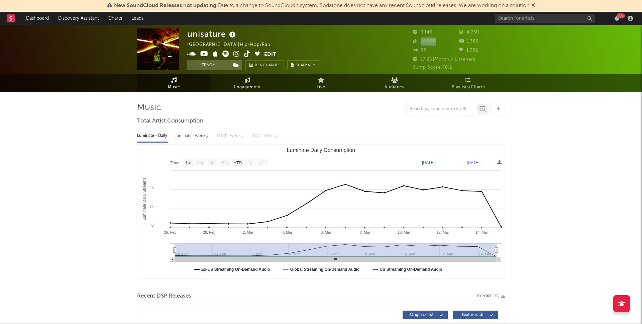
drag, startPoint x: 432, startPoint y: 42, endPoint x: 419, endPoint y: 42, distance: 13.4
click at [419, 42] on div "14 800" at bounding box center [436, 41] width 46 height 8
copy span "14 800"
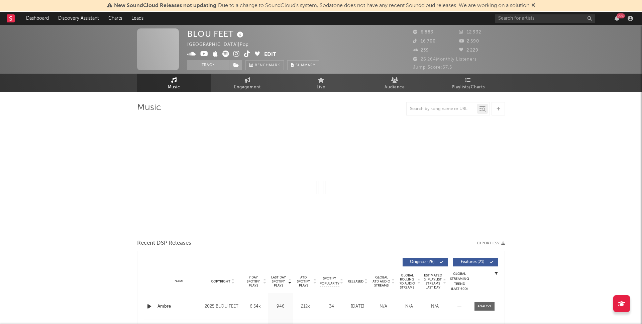
select select "6m"
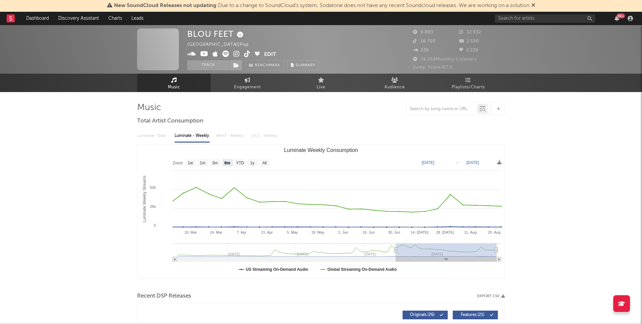
click at [477, 30] on span "12 932" at bounding box center [470, 32] width 22 height 4
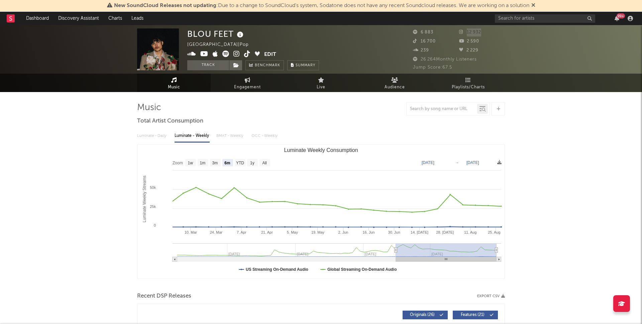
drag, startPoint x: 467, startPoint y: 32, endPoint x: 437, endPoint y: 46, distance: 32.9
click at [465, 32] on div "12 932" at bounding box center [482, 32] width 46 height 8
copy span "12 932"
drag, startPoint x: 483, startPoint y: 41, endPoint x: 471, endPoint y: 48, distance: 13.8
click at [466, 41] on div "2 590" at bounding box center [482, 41] width 46 height 8
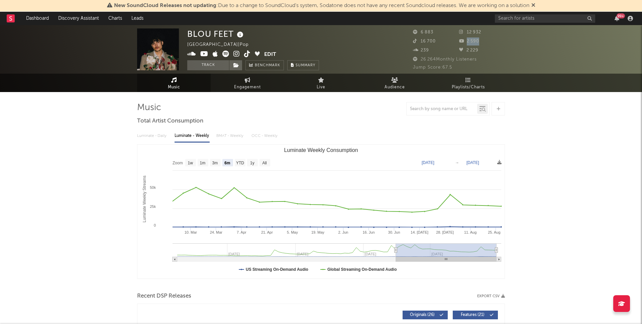
copy span "2 590"
drag, startPoint x: 437, startPoint y: 42, endPoint x: 418, endPoint y: 58, distance: 25.2
click at [416, 42] on div "16 700" at bounding box center [436, 41] width 46 height 8
copy span "16 700"
drag, startPoint x: 205, startPoint y: 42, endPoint x: 191, endPoint y: 39, distance: 14.4
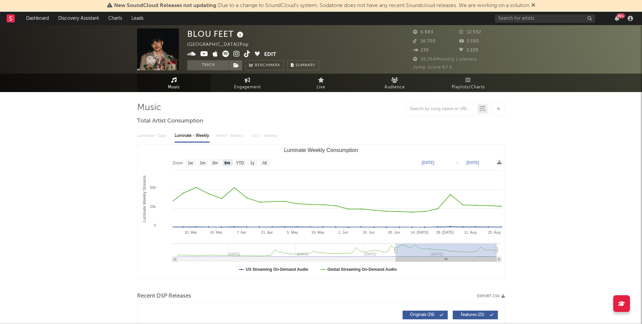
click at [205, 42] on div "France | Pop" at bounding box center [221, 45] width 69 height 8
drag, startPoint x: 197, startPoint y: 35, endPoint x: 242, endPoint y: 30, distance: 44.7
click at [233, 34] on div "BLOU FEET France | Pop Edit Track Benchmark Summary 6 883 12 932 16 700 2 590 2…" at bounding box center [321, 49] width 642 height 49
copy div "BLOU FEET"
